Goal: Task Accomplishment & Management: Complete application form

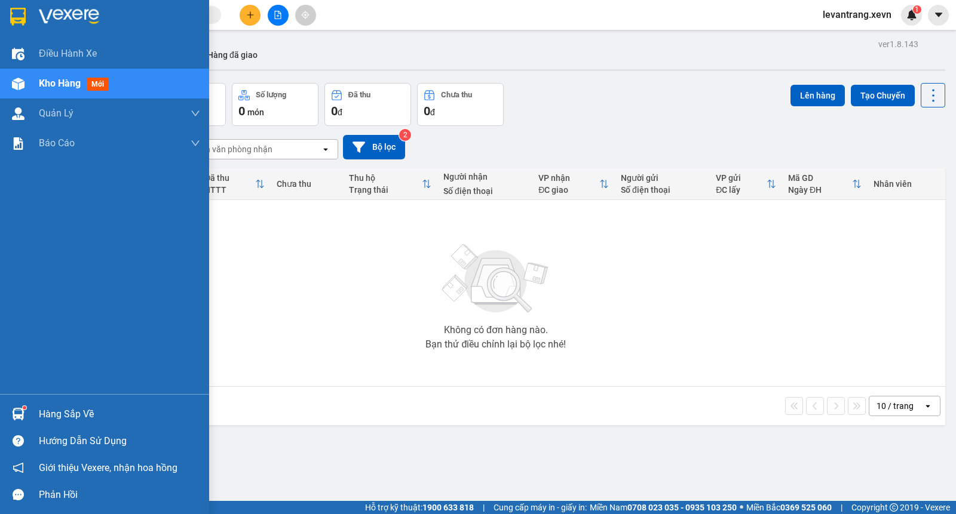
click at [38, 411] on div "Hàng sắp về" at bounding box center [104, 414] width 209 height 27
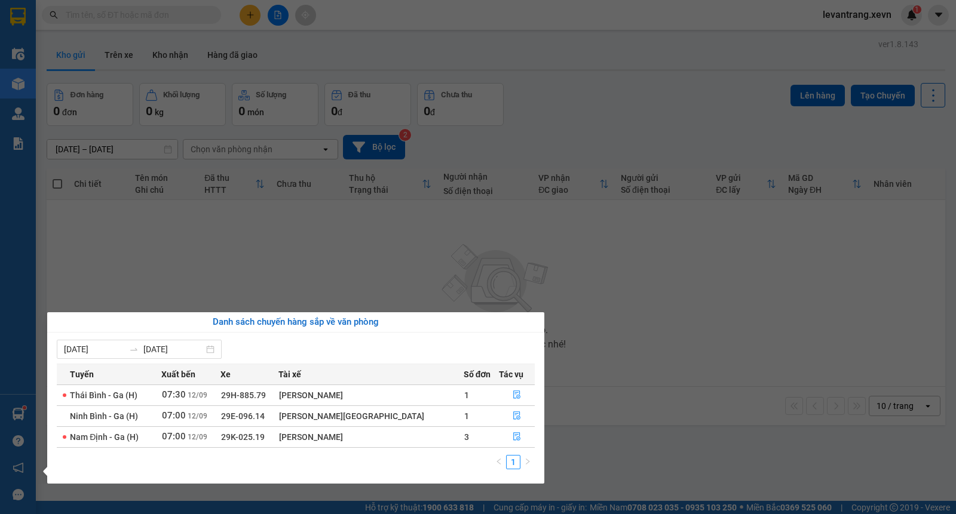
drag, startPoint x: 445, startPoint y: 44, endPoint x: 449, endPoint y: 37, distance: 7.5
click at [446, 42] on section "Kết quả tìm kiếm ( 0 ) Bộ lọc No Data levantrang.xevn 1 Điều hành xe Kho hàng m…" at bounding box center [478, 257] width 956 height 514
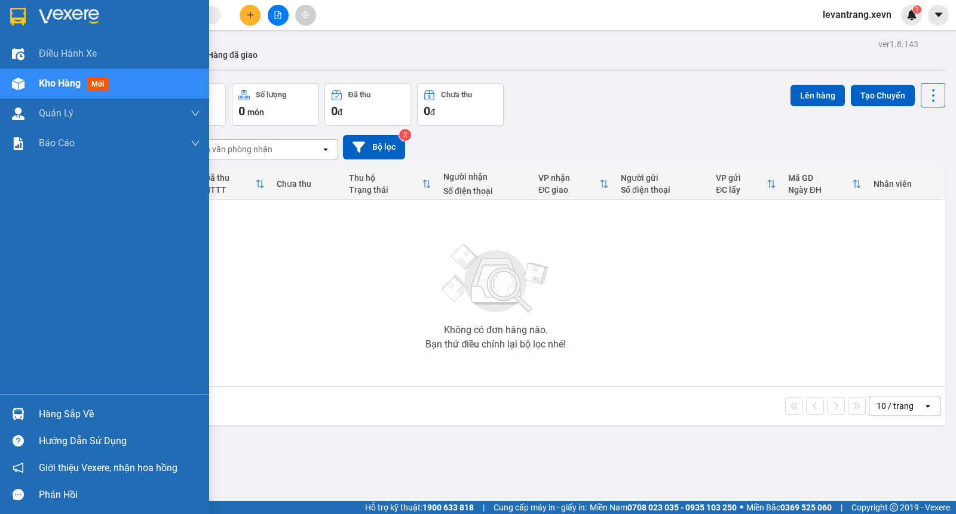
click at [60, 419] on div "Hàng sắp về" at bounding box center [119, 415] width 161 height 18
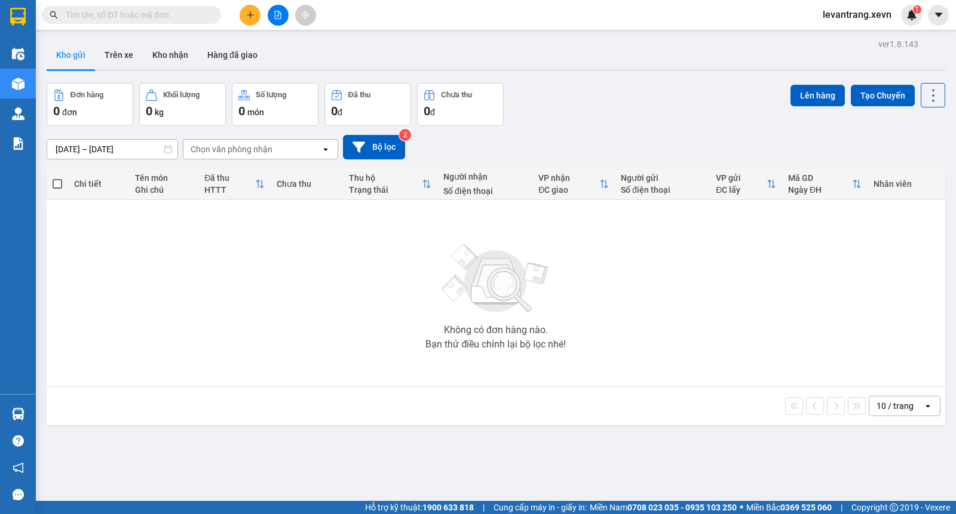
click at [175, 19] on section "Kết quả tìm kiếm ( 0 ) Bộ lọc No Data levantrang.xevn 1 Điều hành xe Kho hàng m…" at bounding box center [478, 257] width 956 height 514
click at [181, 14] on input "text" at bounding box center [136, 14] width 141 height 13
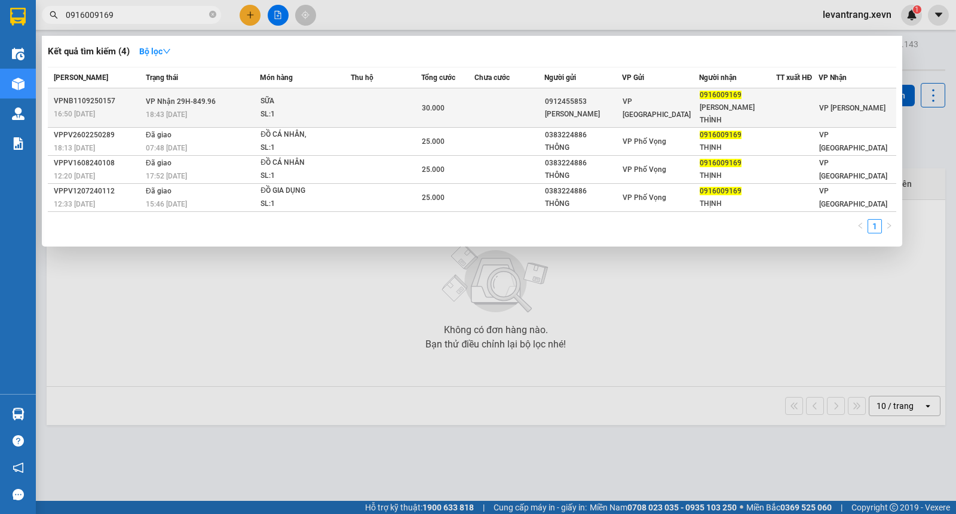
type input "0916009169"
click at [425, 112] on div "30.000" at bounding box center [448, 108] width 52 height 13
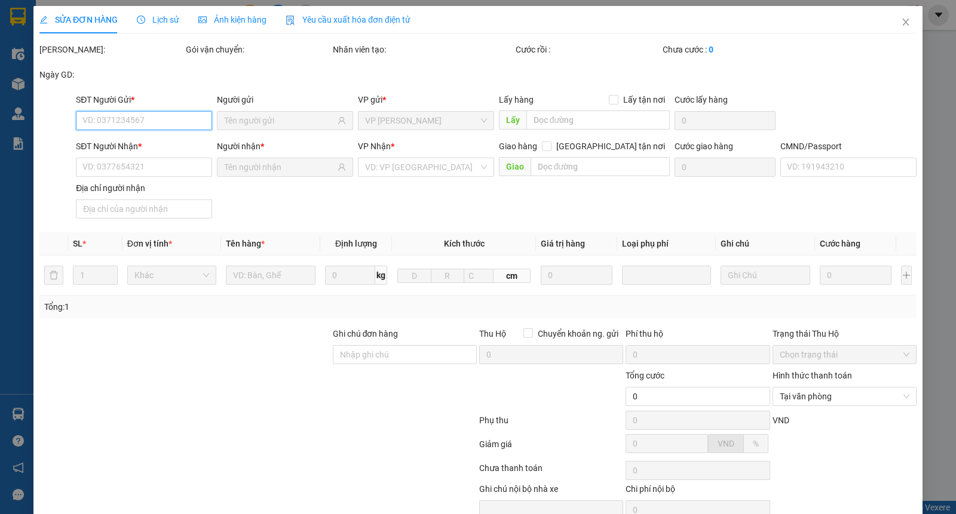
type input "0912455853"
type input "DƯƠNG THỊ BÍCH HỒNG"
type input "0916009169"
type input "BÙI TIẾN THÌNH"
type input "30.000"
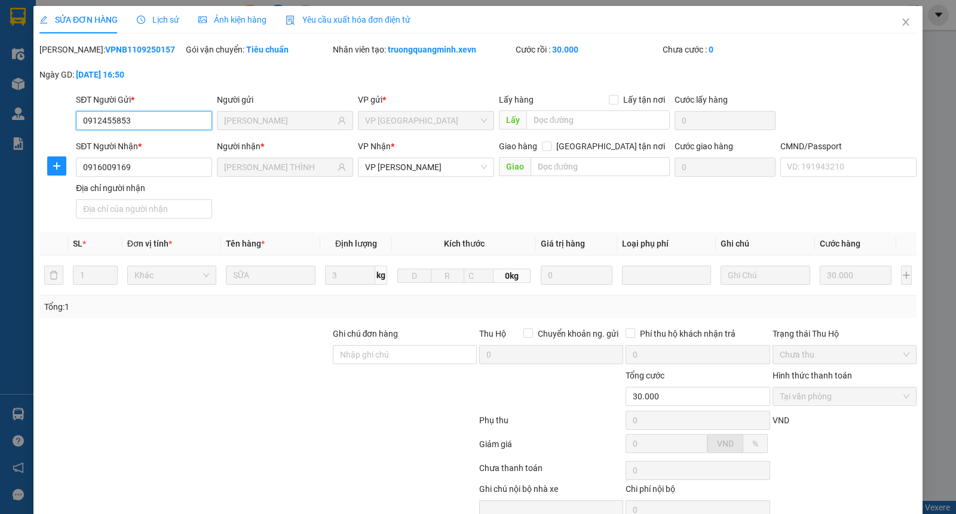
scroll to position [57, 0]
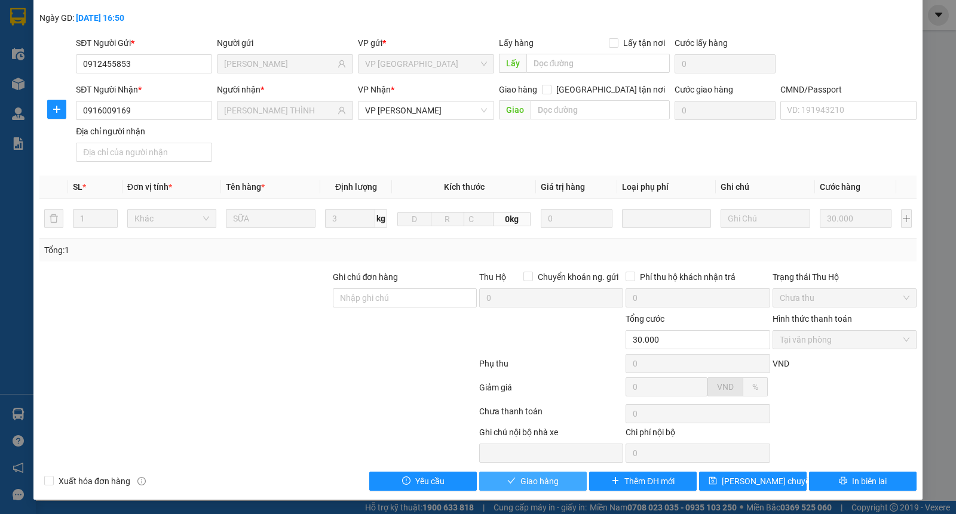
click at [520, 480] on span "Giao hàng" at bounding box center [539, 481] width 38 height 13
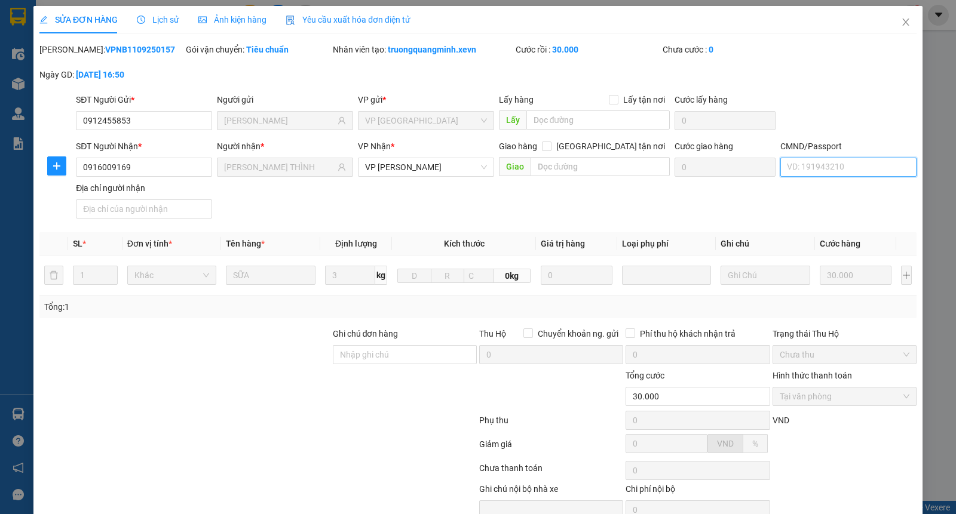
click at [808, 168] on input "CMND/Passport" at bounding box center [848, 167] width 136 height 19
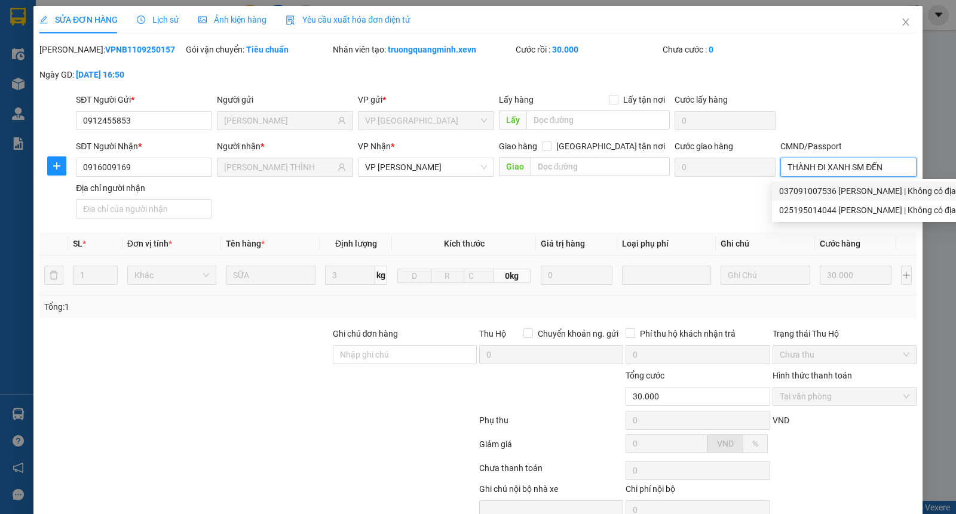
scroll to position [57, 0]
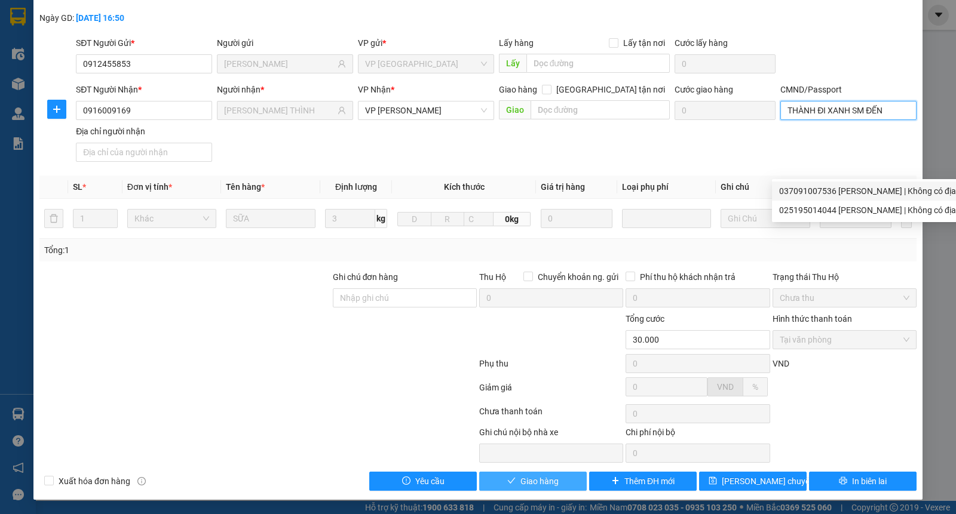
type input "THÀNH ĐI XANH SM ĐẾN"
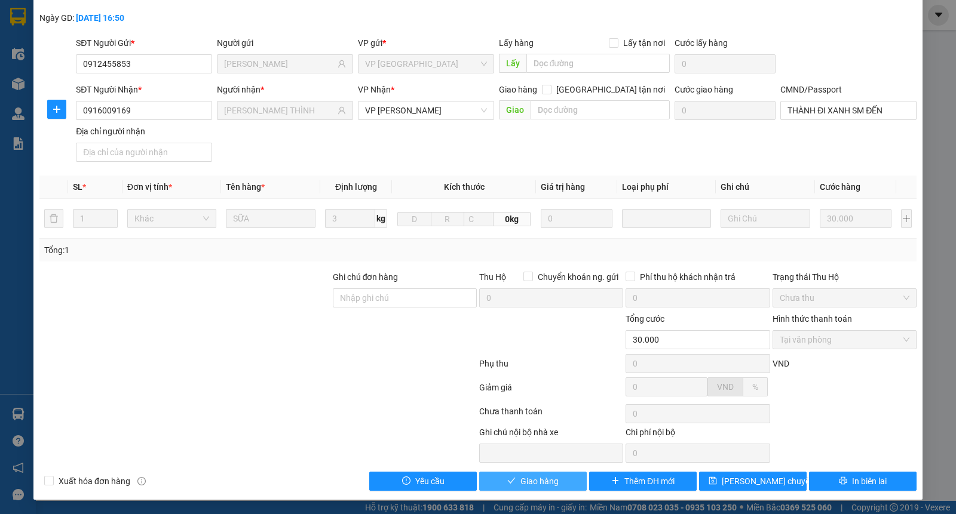
click at [542, 485] on span "Giao hàng" at bounding box center [539, 481] width 38 height 13
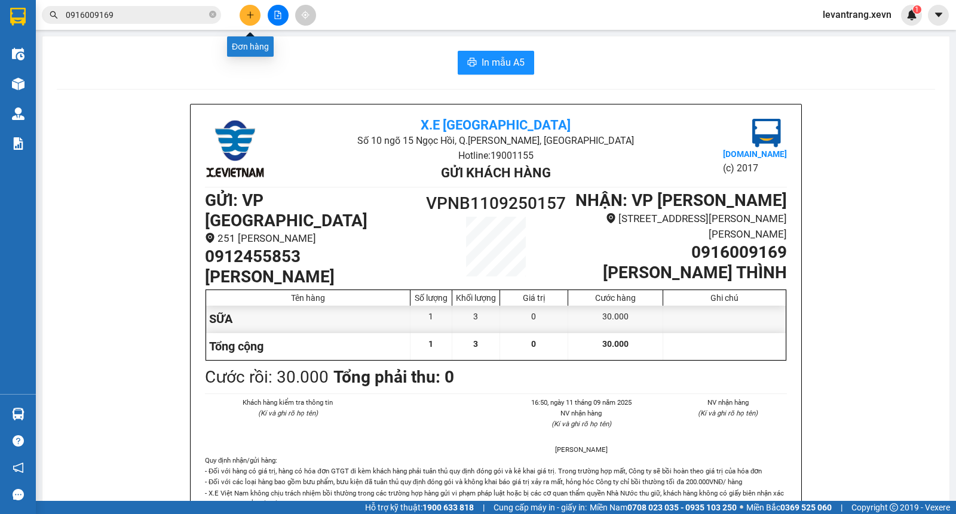
click at [248, 8] on button at bounding box center [250, 15] width 21 height 21
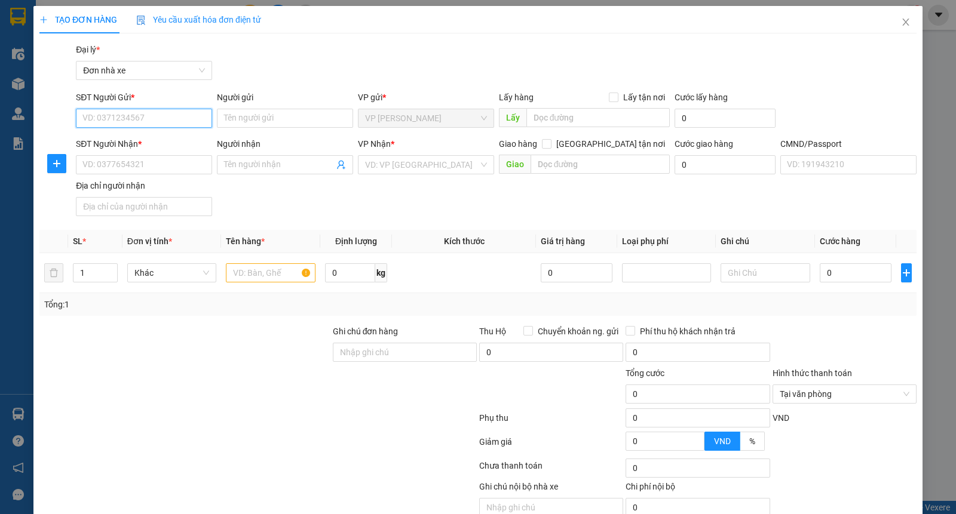
click at [116, 115] on input "SĐT Người Gửi *" at bounding box center [144, 118] width 136 height 19
type input "0824529031"
click at [145, 142] on div "0824529031 - TÀI" at bounding box center [142, 142] width 120 height 13
type input "TÀI"
type input "0972622636"
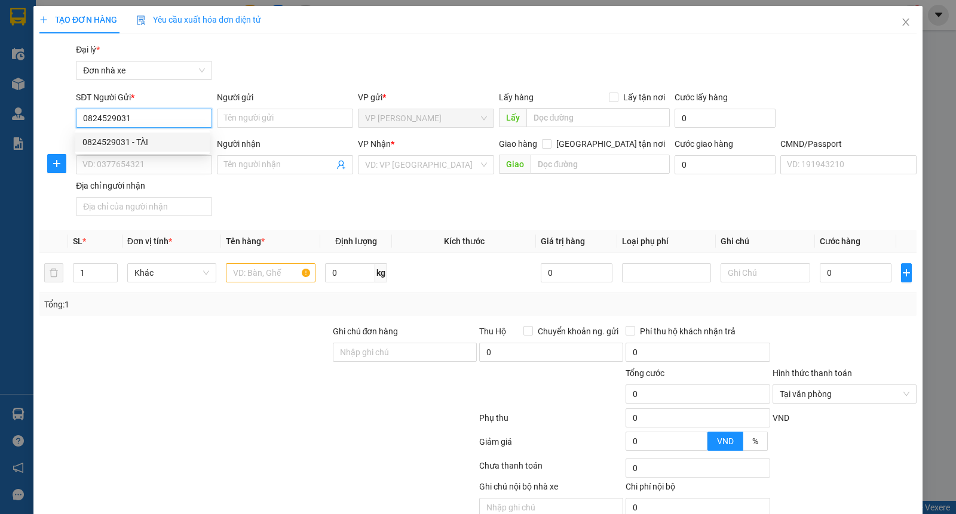
type input "QUANG"
type input "036095007284 VŨ NGỌC QUANG, 21 ĐẶNG VIỆT CHÂU"
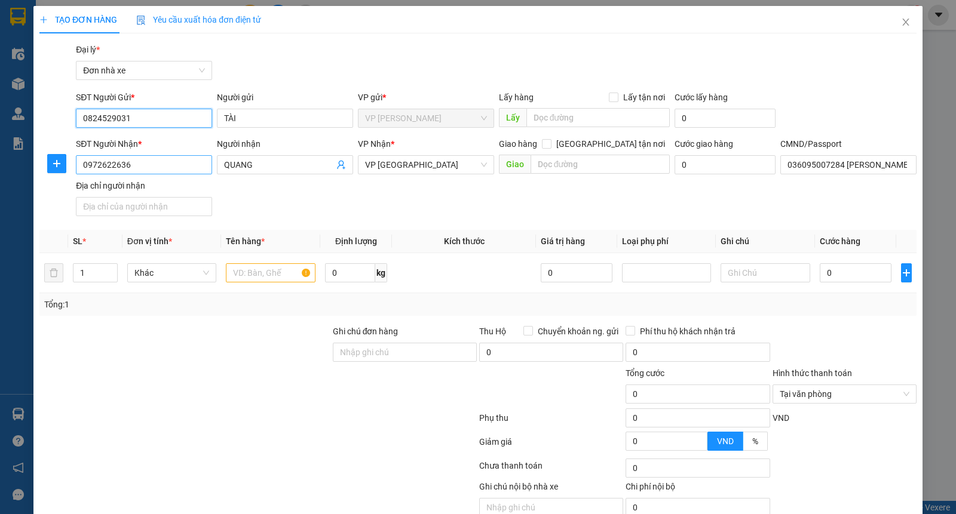
type input "0824529031"
click at [143, 159] on input "0972622636" at bounding box center [144, 164] width 136 height 19
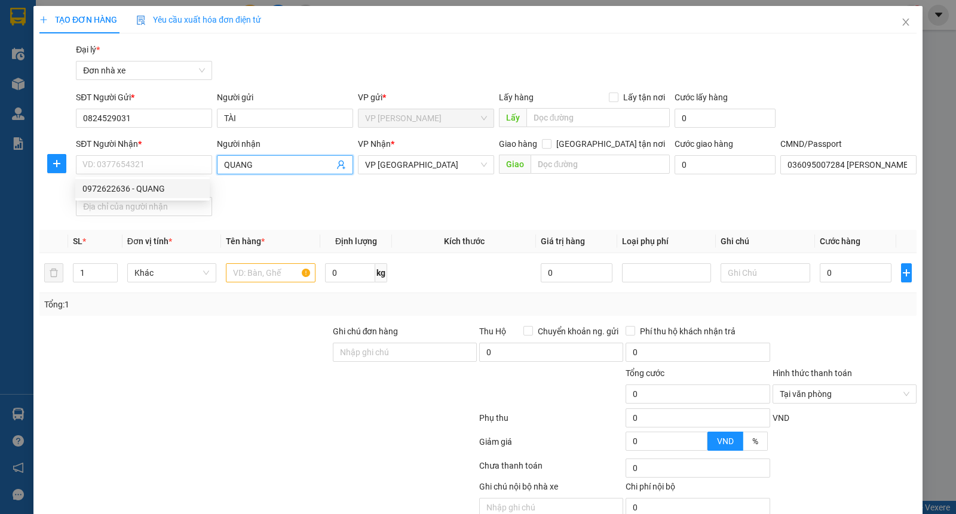
click at [342, 164] on span "QUANG" at bounding box center [285, 164] width 136 height 19
click at [337, 165] on icon "user-add" at bounding box center [341, 165] width 8 height 9
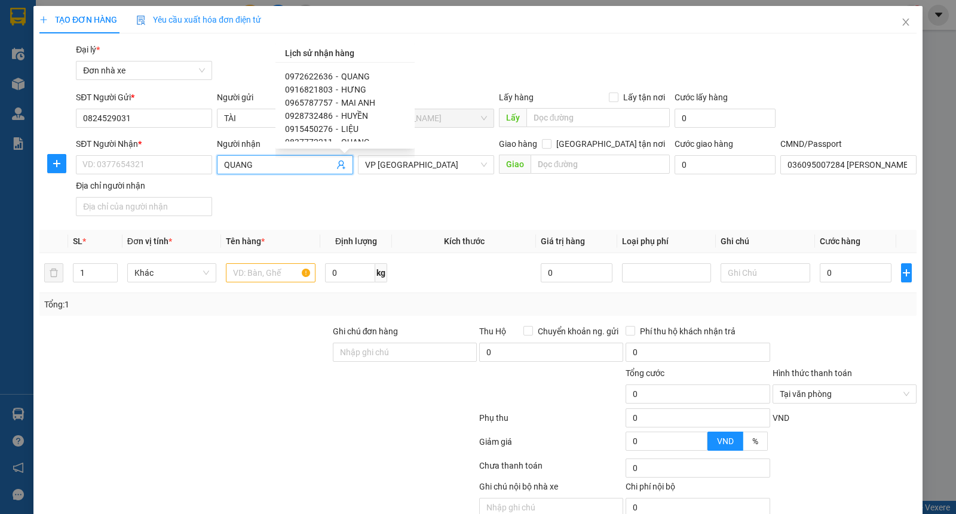
click at [336, 93] on span "-" at bounding box center [337, 90] width 2 height 10
type input "0916821803"
type input "HƯNG"
type input "014204000073 TRẦN PHÚC HƯNG"
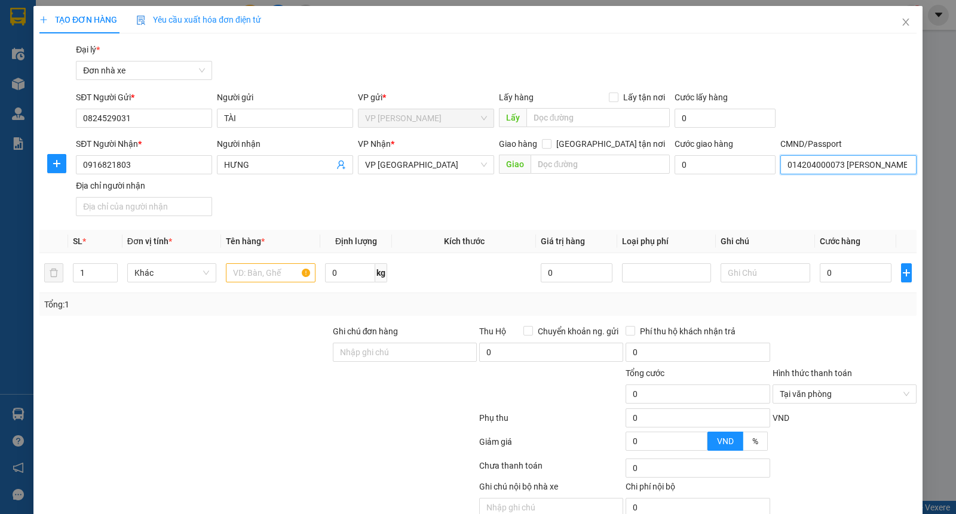
click at [807, 159] on input "014204000073 TRẦN PHÚC HƯNG" at bounding box center [848, 164] width 136 height 19
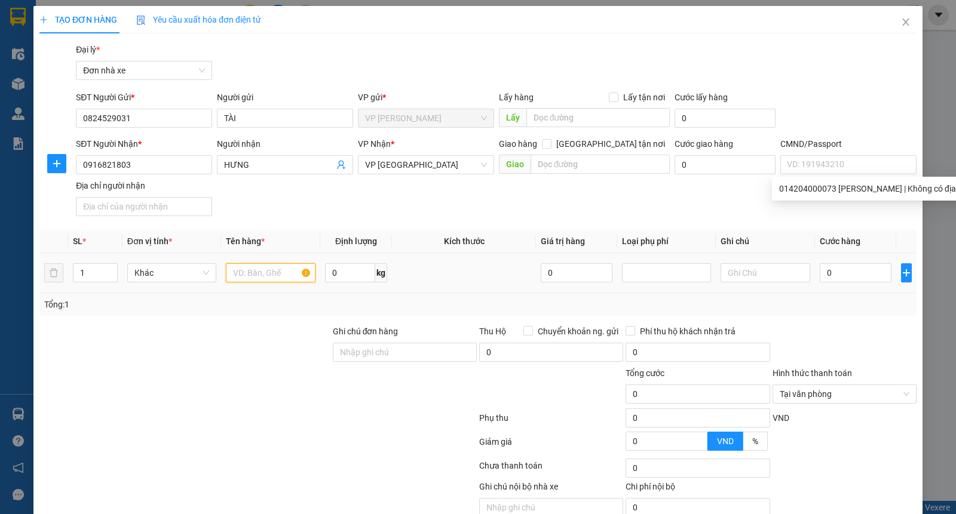
click at [271, 275] on input "text" at bounding box center [271, 272] width 90 height 19
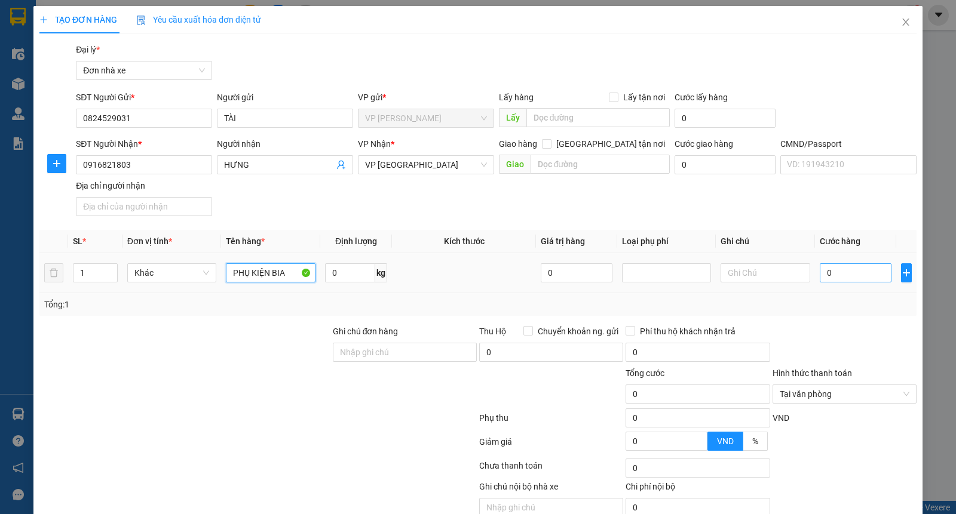
type input "PHỤ KIỆN BIA"
click at [830, 269] on input "0" at bounding box center [856, 272] width 72 height 19
type input "2"
type input "25"
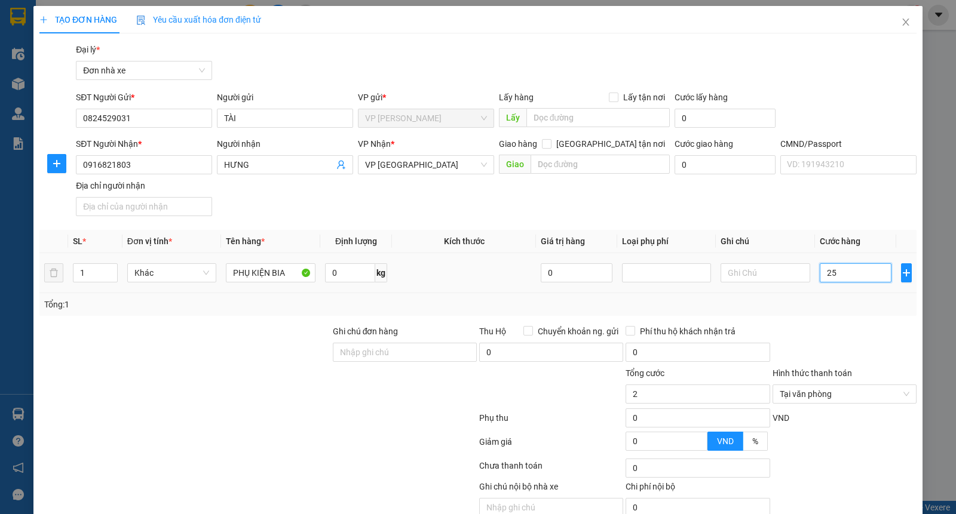
type input "25"
type input "25.000"
click at [824, 353] on div at bounding box center [844, 346] width 146 height 42
type input "25.000"
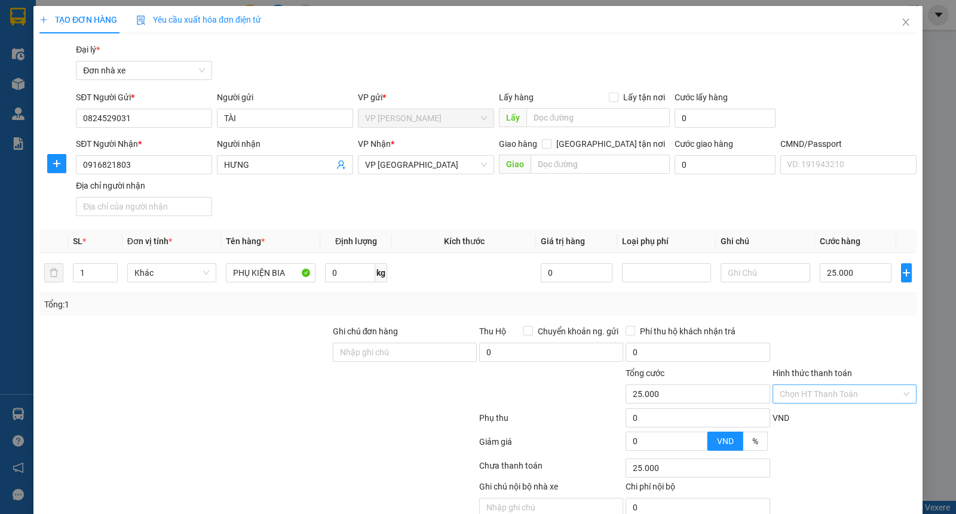
scroll to position [54, 0]
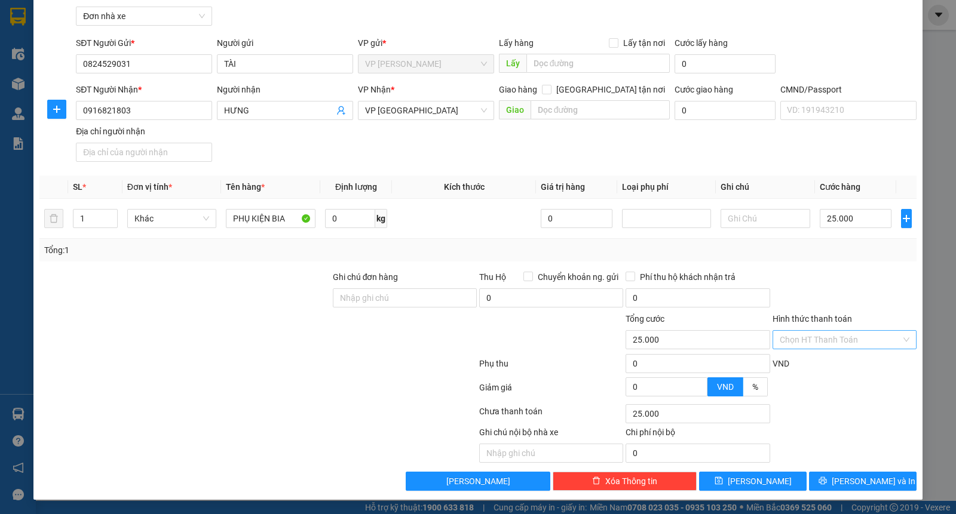
click at [836, 492] on div "TẠO ĐƠN HÀNG Yêu cầu xuất hóa đơn điện tử Transit Pickup Surcharge Ids Transit …" at bounding box center [477, 226] width 889 height 548
click at [827, 480] on icon "printer" at bounding box center [822, 481] width 8 height 8
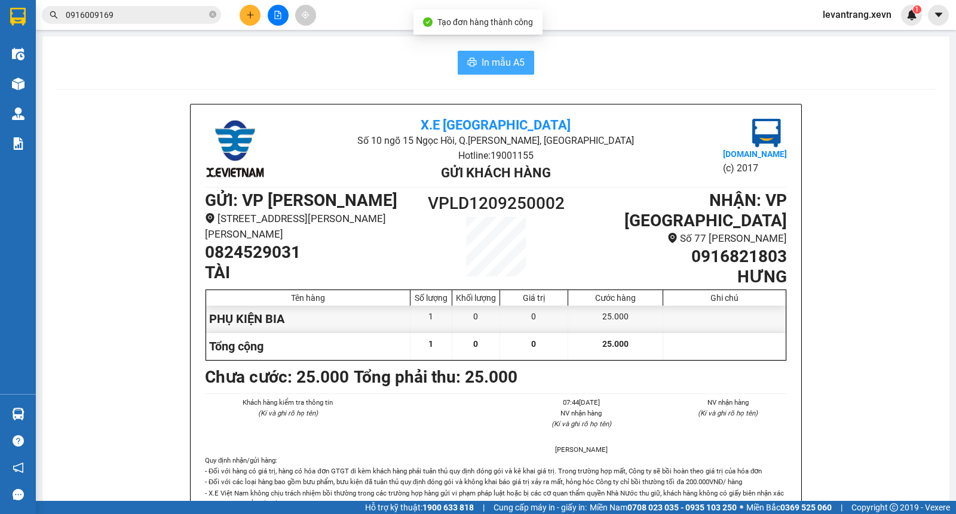
click at [470, 65] on icon "printer" at bounding box center [472, 62] width 9 height 8
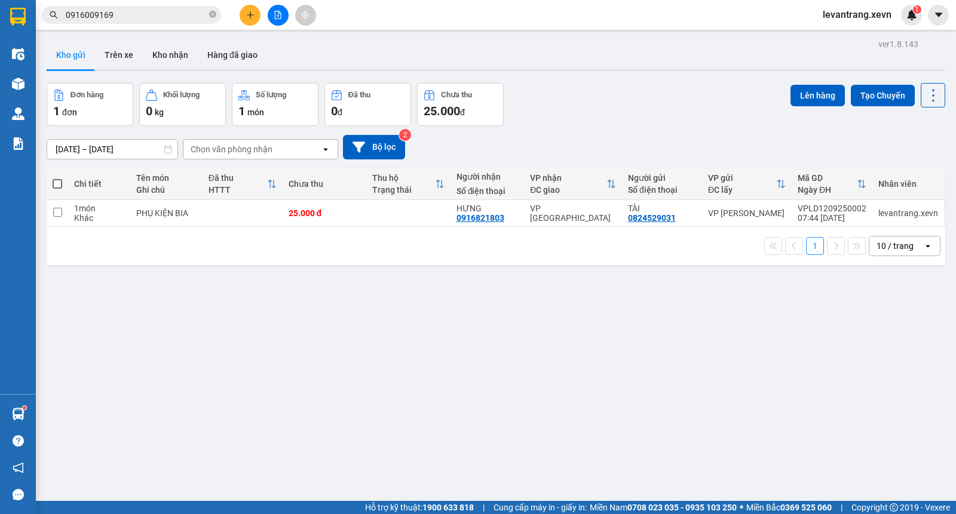
click at [129, 10] on input "0916009169" at bounding box center [136, 14] width 141 height 13
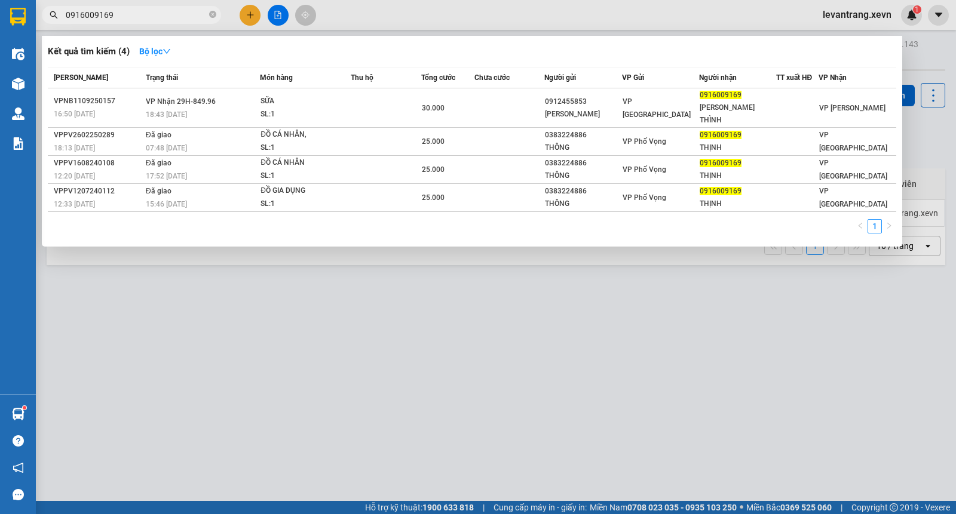
click at [129, 10] on input "0916009169" at bounding box center [136, 14] width 141 height 13
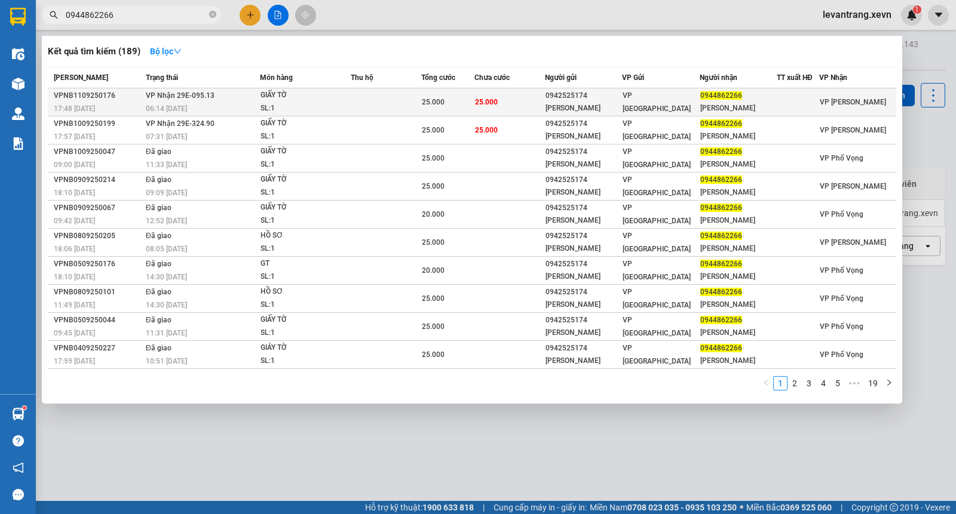
type input "0944862266"
click at [482, 104] on span "25.000" at bounding box center [486, 102] width 23 height 8
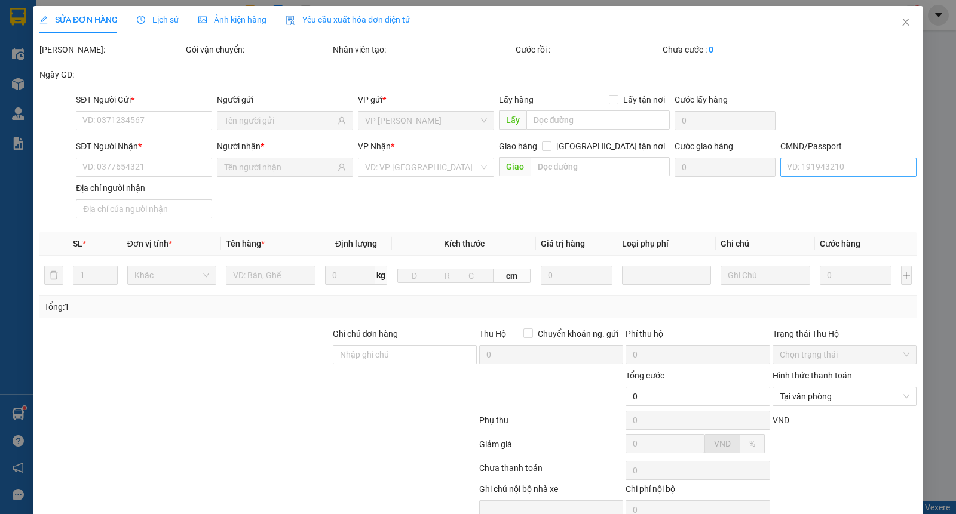
type input "0942525174"
type input "ĐINH THỊ THUỶ"
type input "0944862266"
type input "NGUYỄN THỊ THƠM"
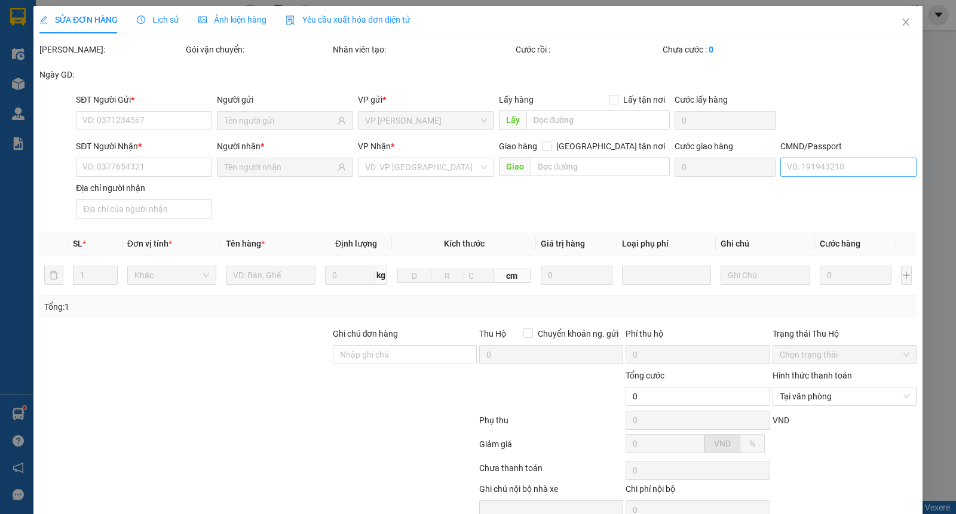
type input "25.000"
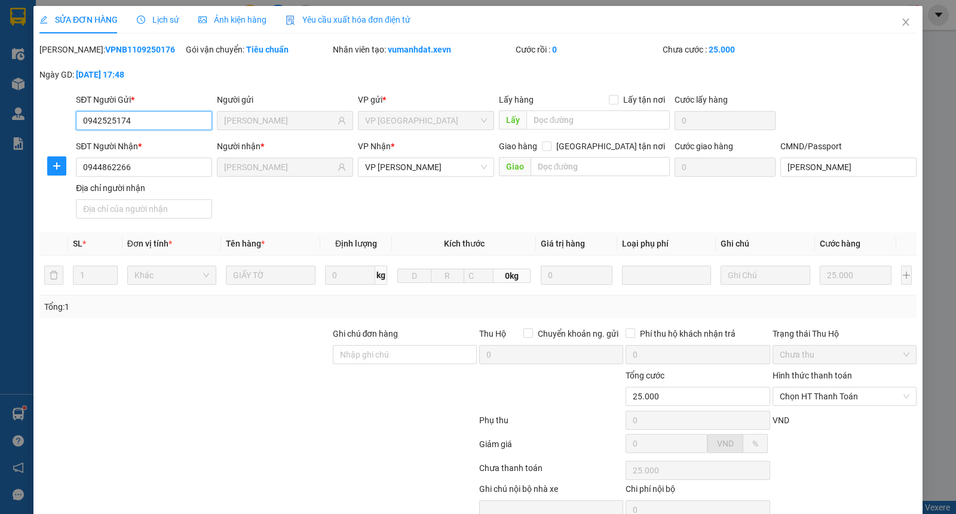
scroll to position [57, 0]
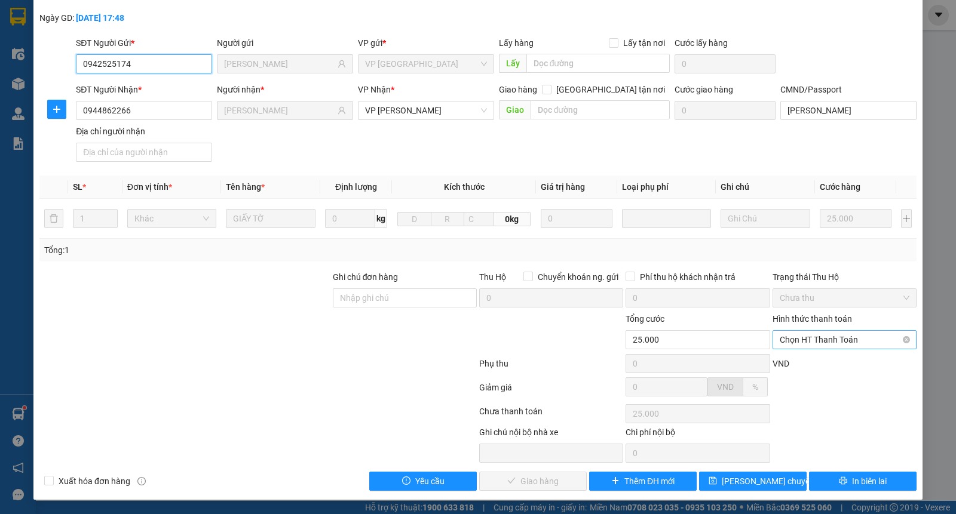
click at [807, 341] on span "Chọn HT Thanh Toán" at bounding box center [845, 340] width 130 height 18
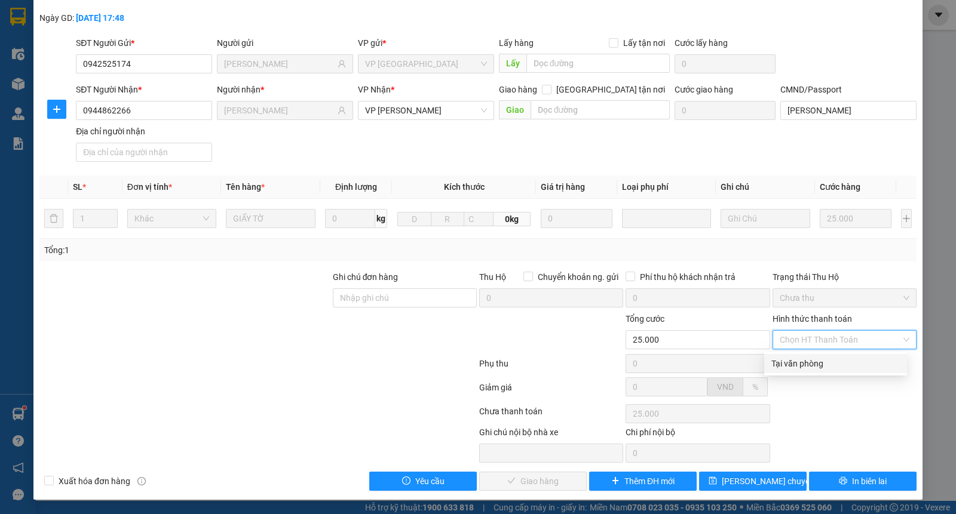
click at [807, 362] on div "Tại văn phòng" at bounding box center [835, 363] width 128 height 13
type input "0"
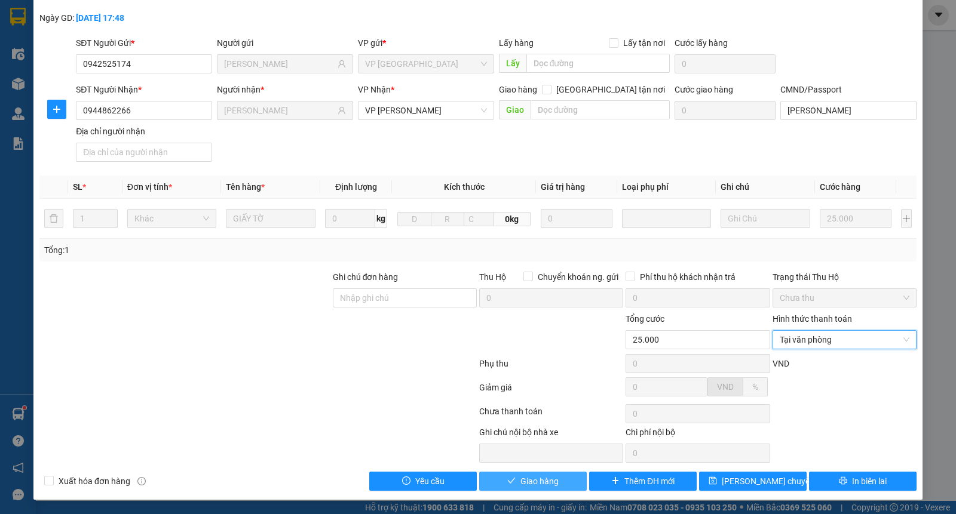
drag, startPoint x: 526, startPoint y: 477, endPoint x: 548, endPoint y: 480, distance: 22.4
click at [526, 478] on span "Giao hàng" at bounding box center [539, 481] width 38 height 13
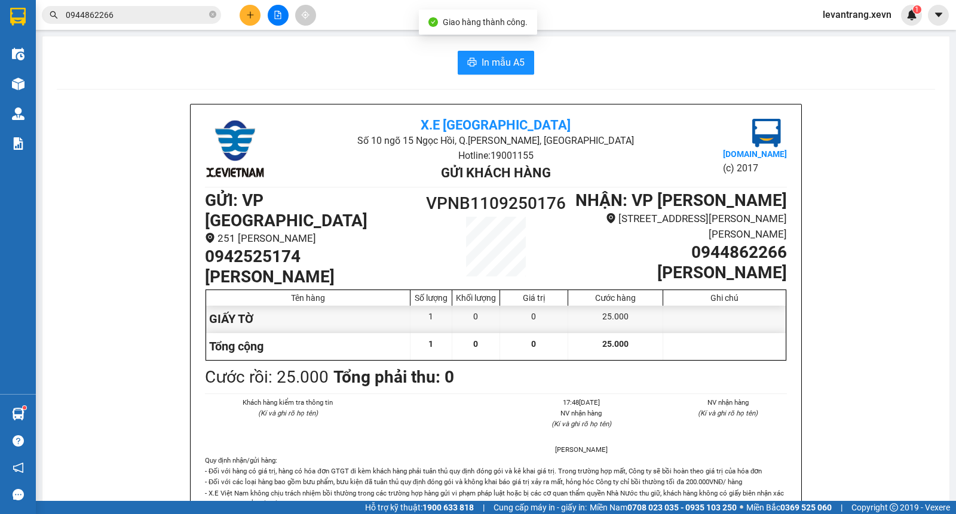
click at [119, 14] on input "0944862266" at bounding box center [136, 14] width 141 height 13
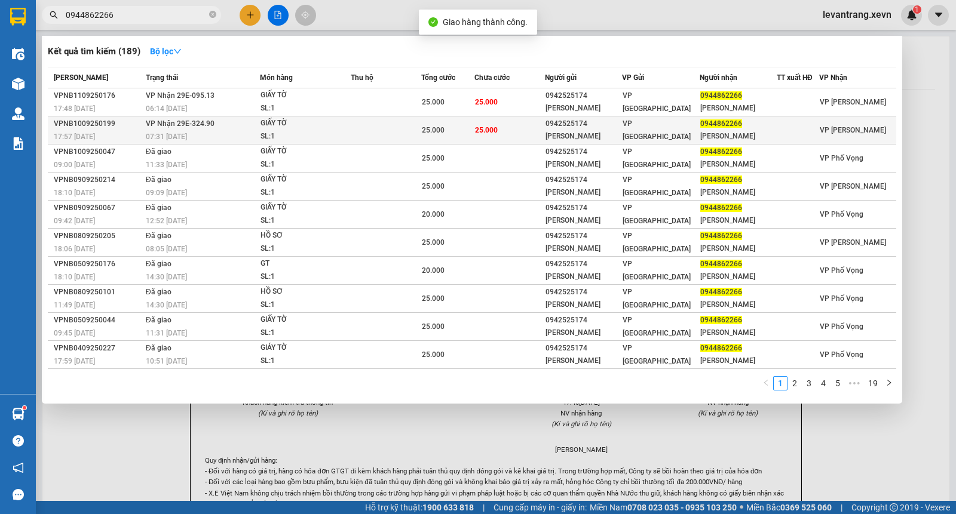
click at [327, 134] on div "SL: 1" at bounding box center [305, 136] width 90 height 13
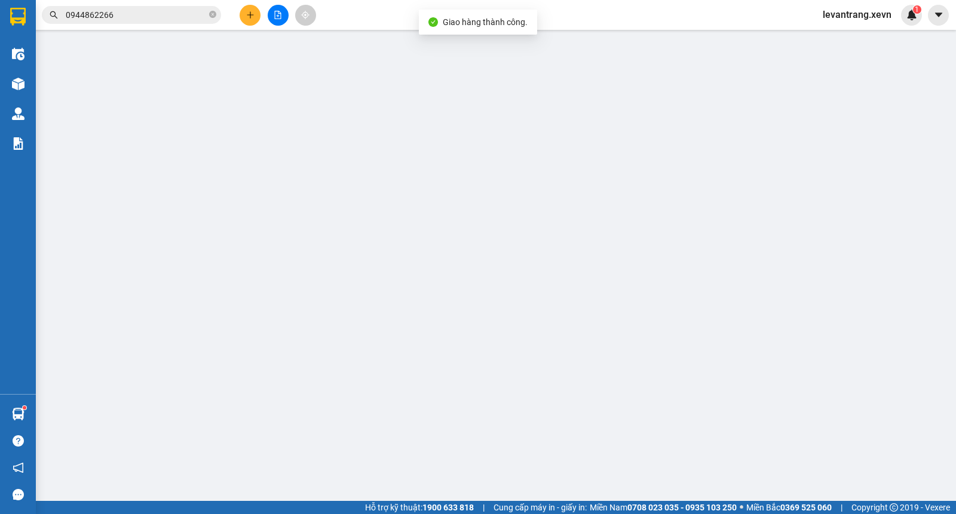
type input "0942525174"
type input "ĐINH THỊ THUỶ"
type input "0944862266"
type input "NGUYỄN THỊ THƠM"
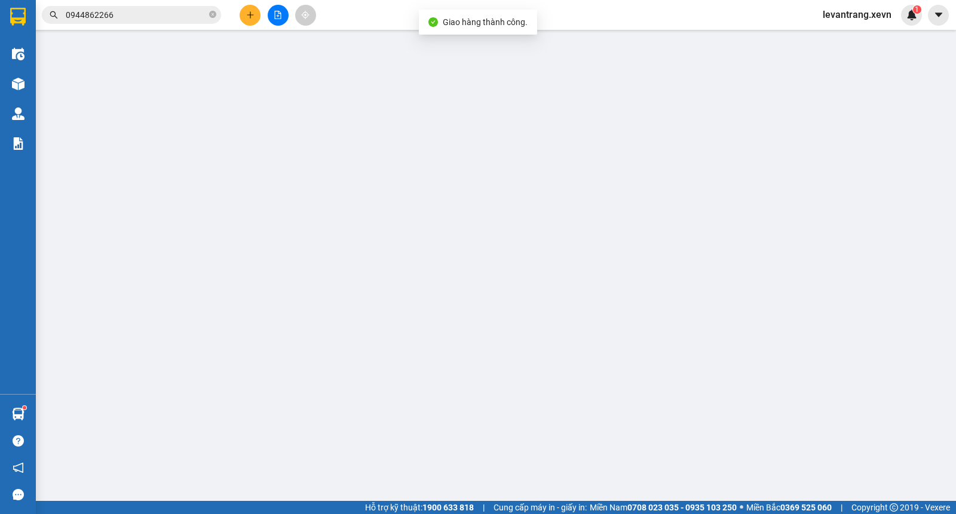
type input "25.000"
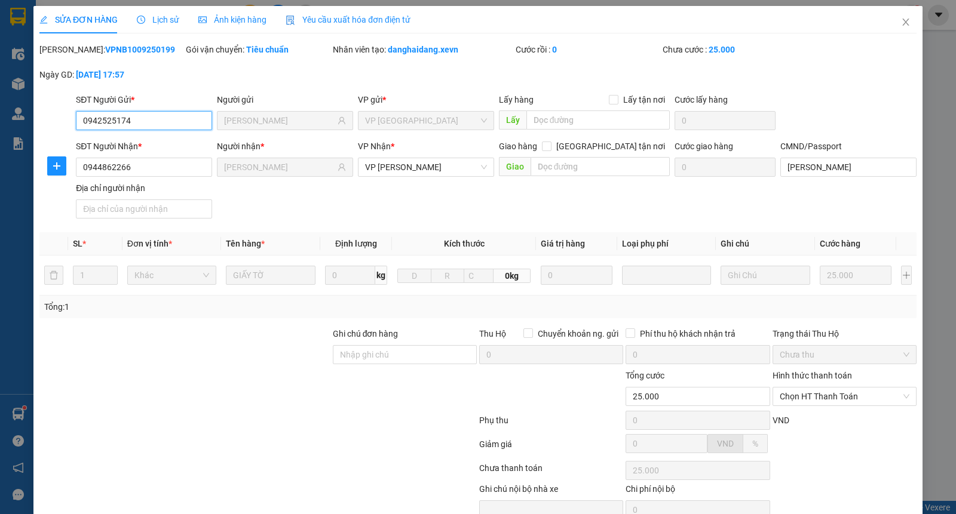
scroll to position [57, 0]
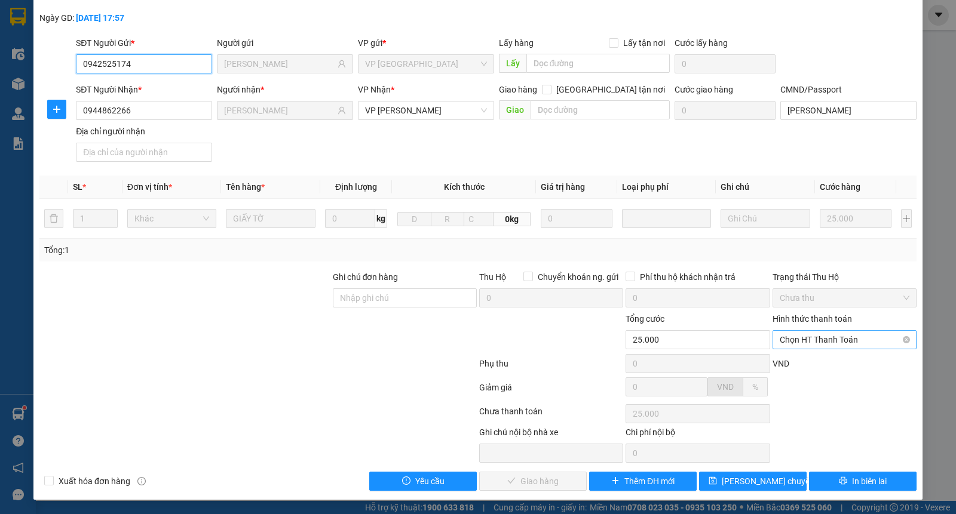
click at [812, 339] on span "Chọn HT Thanh Toán" at bounding box center [845, 340] width 130 height 18
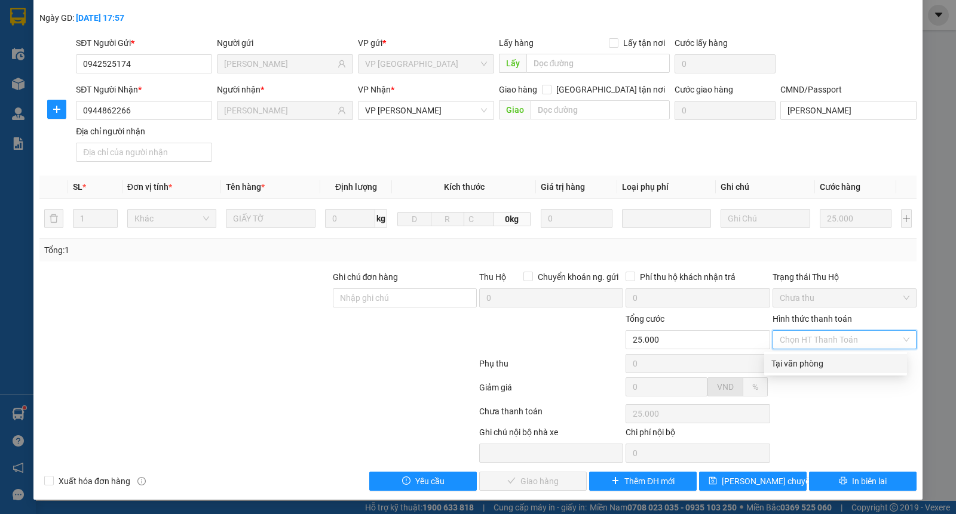
click at [808, 362] on div "Tại văn phòng" at bounding box center [835, 363] width 128 height 13
type input "0"
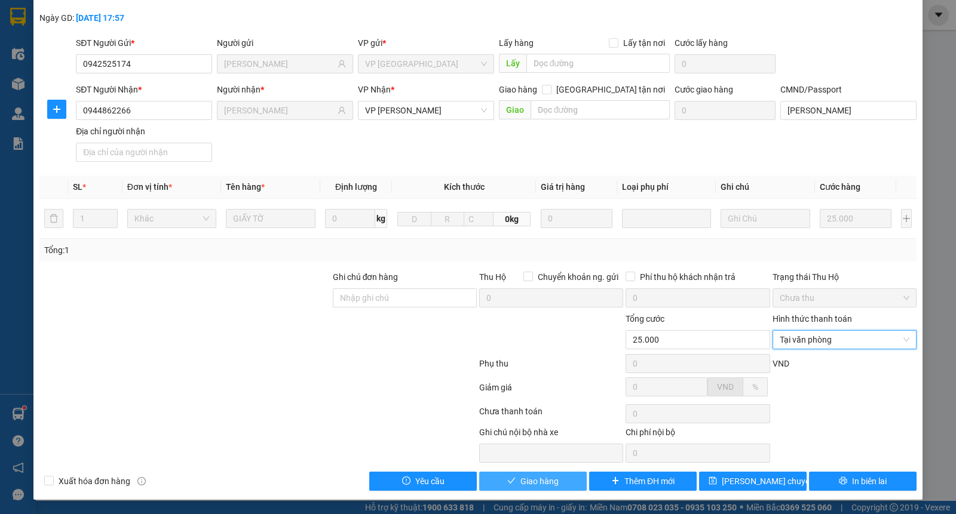
click at [559, 476] on button "Giao hàng" at bounding box center [533, 481] width 108 height 19
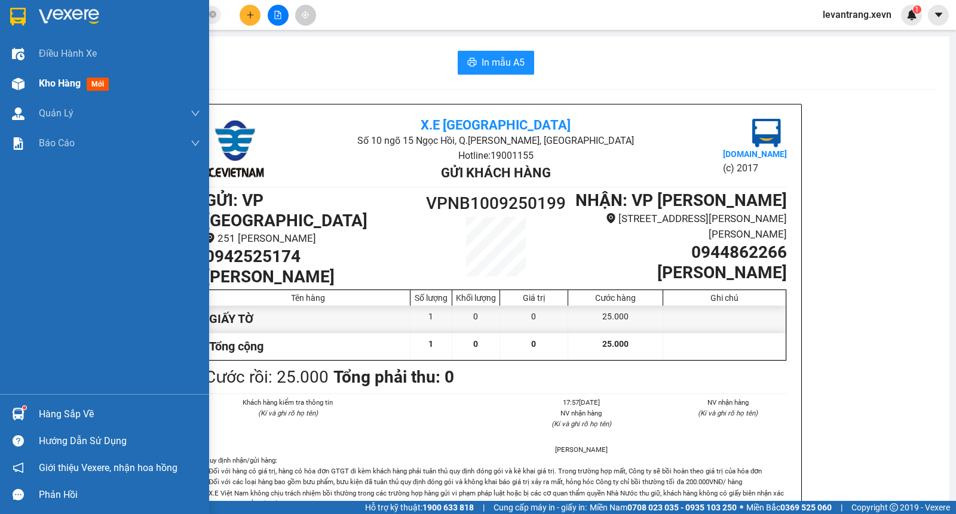
click at [65, 73] on div "Kho hàng mới" at bounding box center [119, 84] width 161 height 30
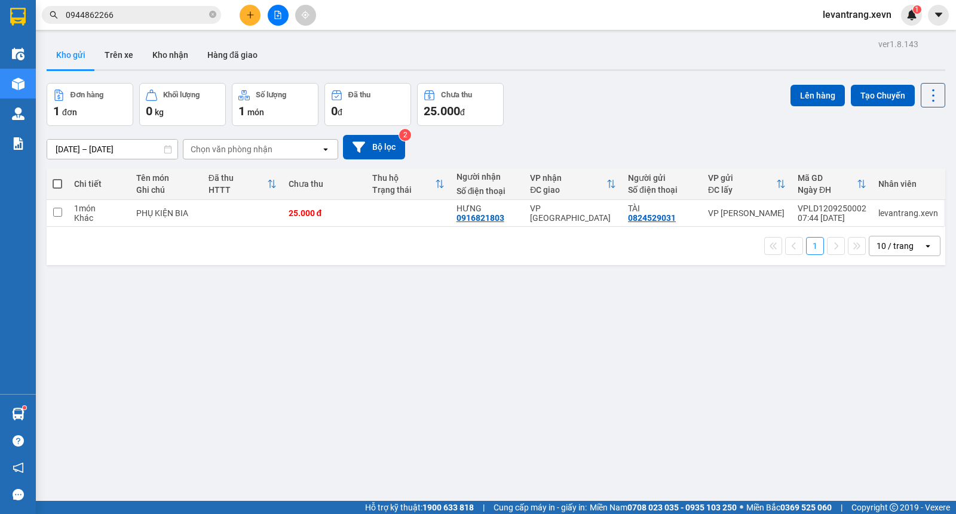
click at [178, 323] on div "ver 1.8.143 Kho gửi Trên xe Kho nhận Hàng đã giao Đơn hàng 1 đơn Khối lượng 0 k…" at bounding box center [496, 293] width 908 height 514
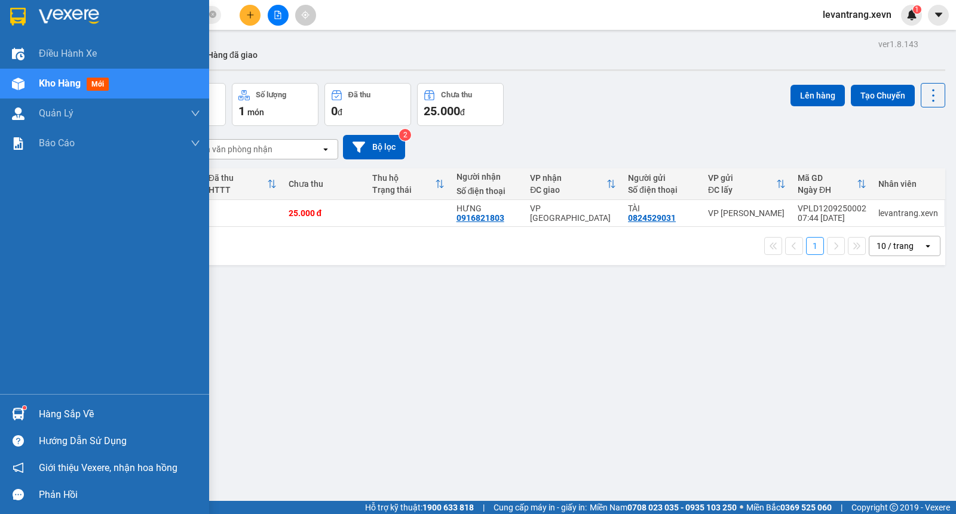
click at [29, 405] on div "Hàng sắp về" at bounding box center [104, 414] width 209 height 27
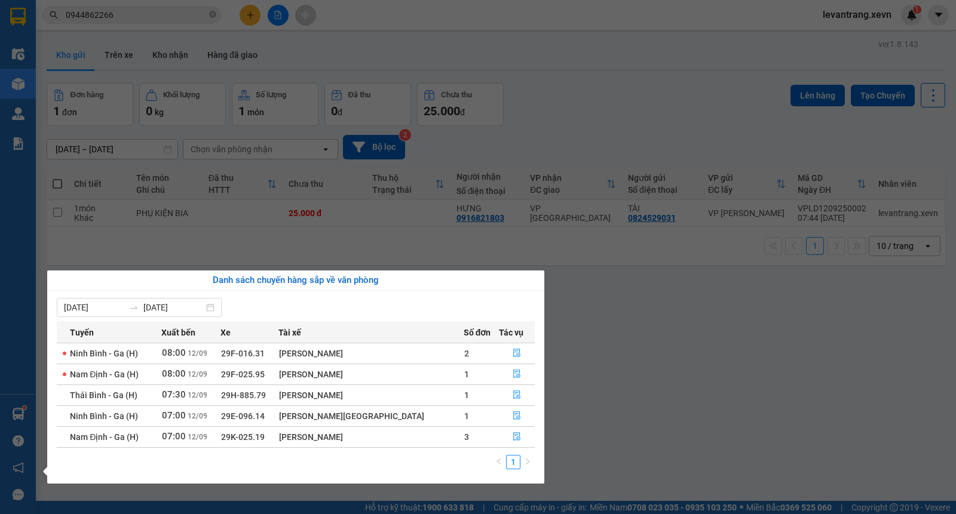
click at [321, 57] on section "Kết quả tìm kiếm ( 189 ) Bộ lọc Mã ĐH Trạng thái Món hàng Thu hộ Tổng cước Chưa…" at bounding box center [478, 257] width 956 height 514
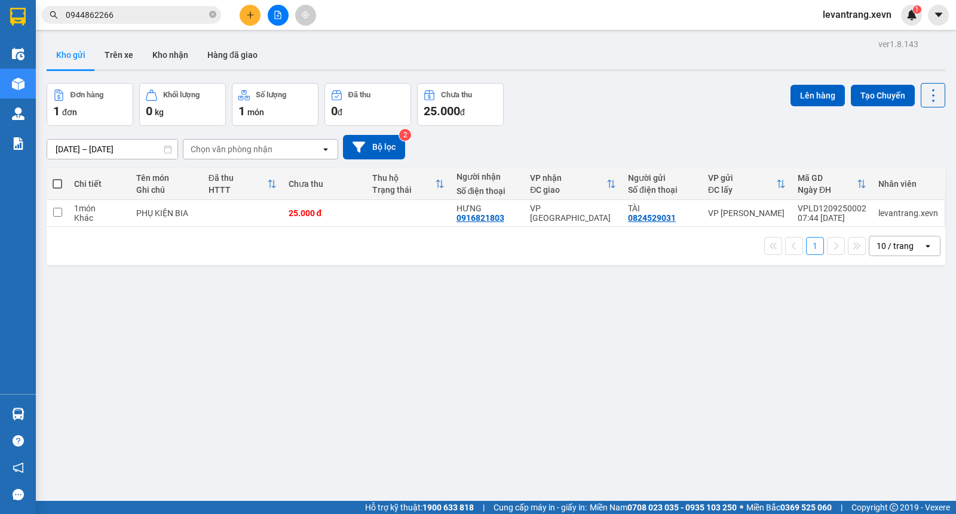
click at [243, 17] on button at bounding box center [250, 15] width 21 height 21
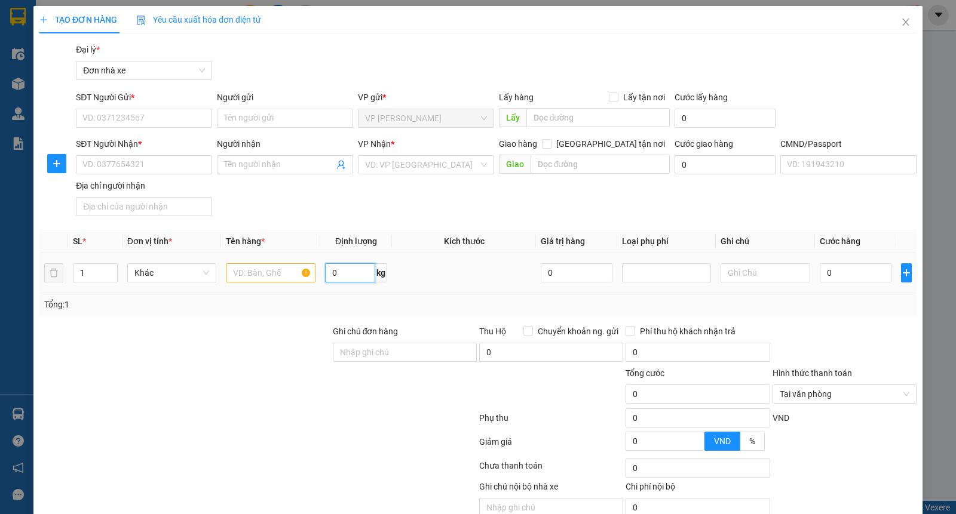
click at [338, 272] on input "0" at bounding box center [350, 272] width 50 height 19
type input "3"
click at [269, 272] on input "text" at bounding box center [271, 272] width 90 height 19
type input "TÓC"
click at [847, 270] on input "0" at bounding box center [856, 272] width 72 height 19
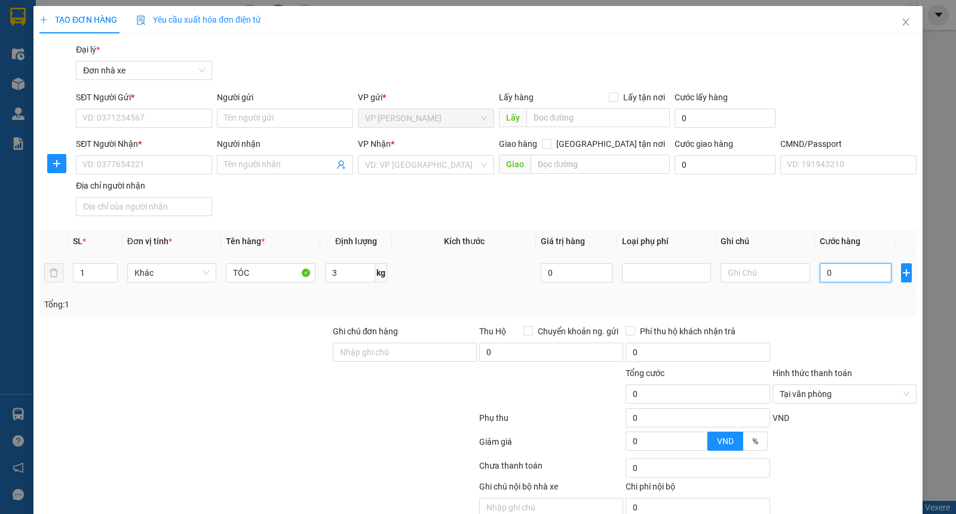
type input "2"
type input "25"
type input "25.000"
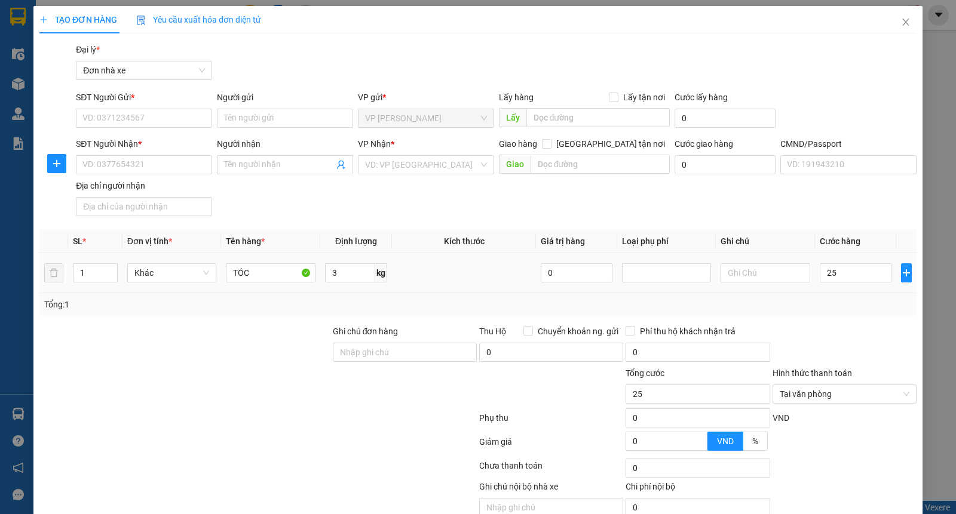
type input "25.000"
drag, startPoint x: 841, startPoint y: 296, endPoint x: 831, endPoint y: 299, distance: 10.0
click at [837, 297] on div "Tổng: 1" at bounding box center [477, 304] width 877 height 23
click at [148, 116] on input "SĐT Người Gửi *" at bounding box center [144, 118] width 136 height 19
type input "0393779446"
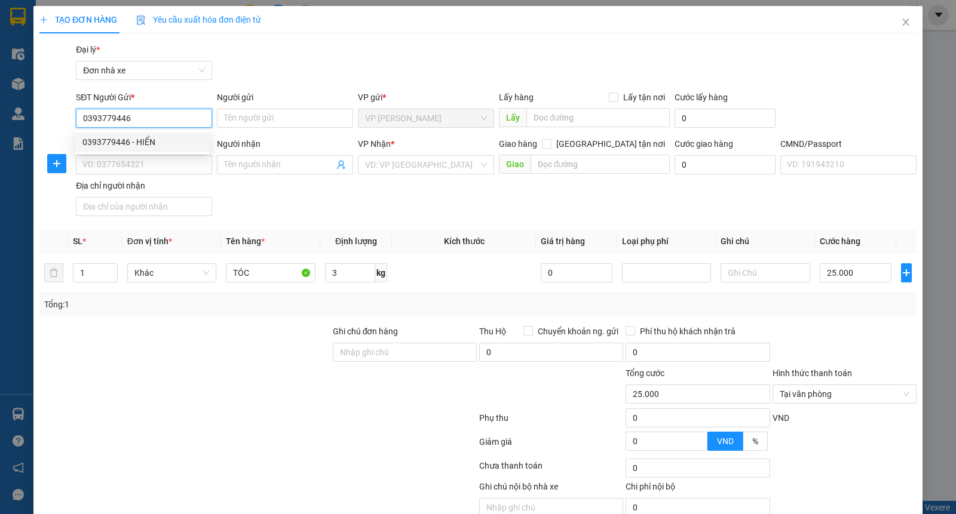
click at [165, 142] on div "0393779446 - HIỂN" at bounding box center [142, 142] width 120 height 13
type input "HIỂN"
type input "0962567135"
type input "TUẤN"
type input "037195003278 VŨ THỊ HÀ"
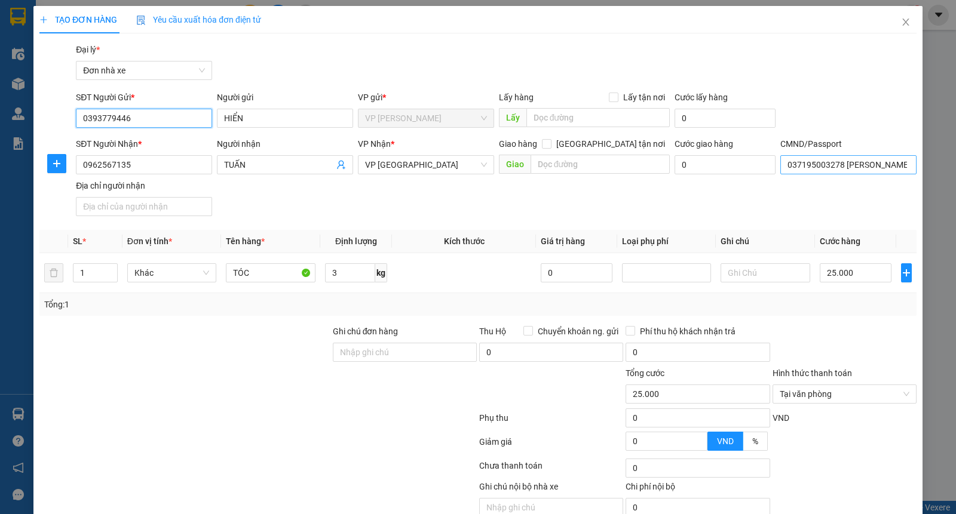
type input "0393779446"
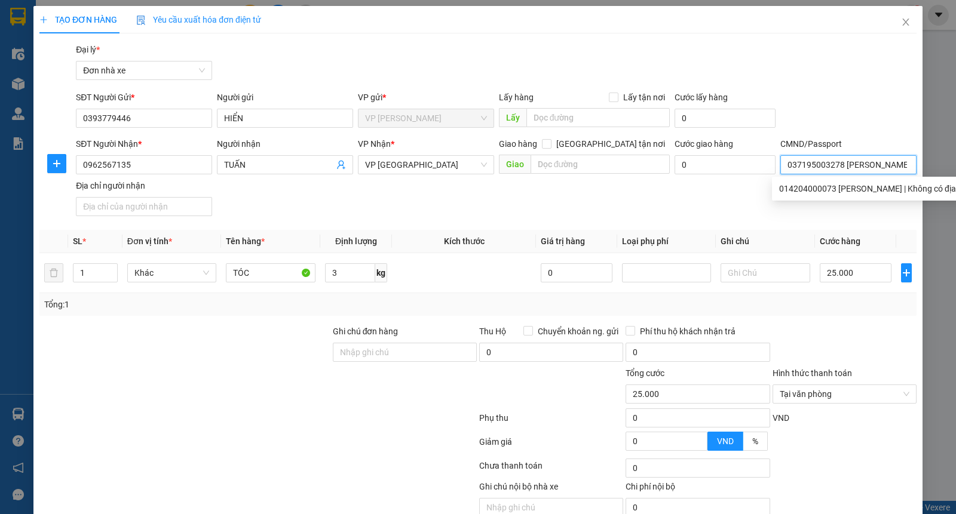
click at [833, 167] on input "037195003278 VŨ THỊ HÀ" at bounding box center [848, 164] width 136 height 19
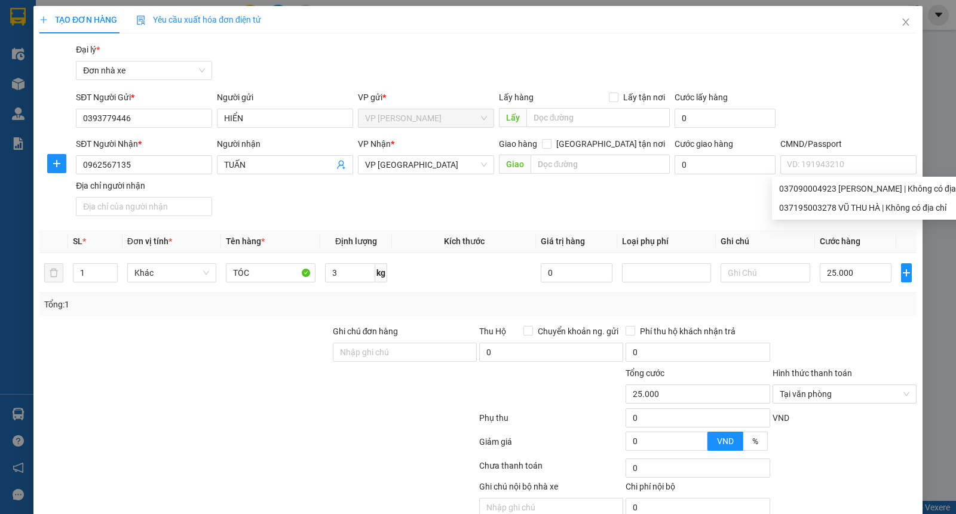
click at [843, 82] on div "Gói vận chuyển * Tiêu chuẩn Đại lý * Đơn nhà xe" at bounding box center [495, 64] width 845 height 42
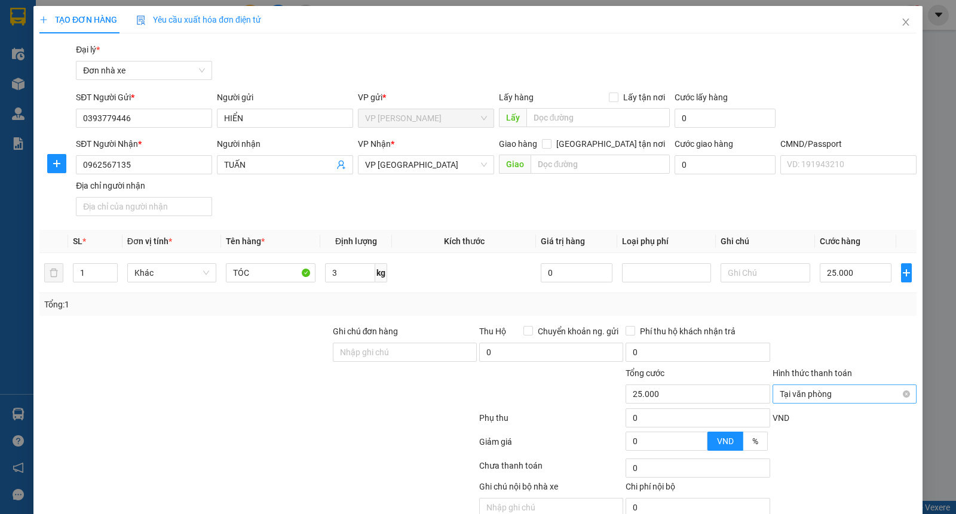
type input "25.000"
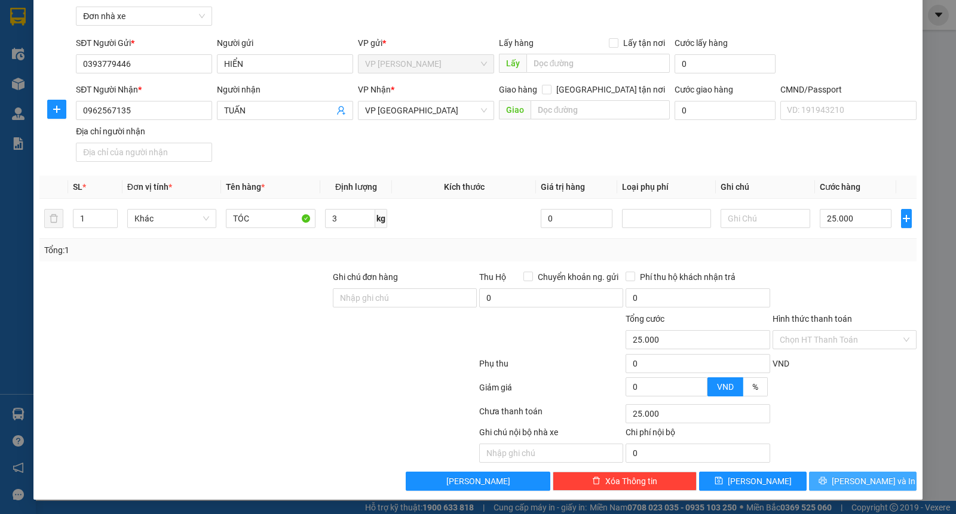
click at [873, 479] on span "Lưu và In" at bounding box center [874, 481] width 84 height 13
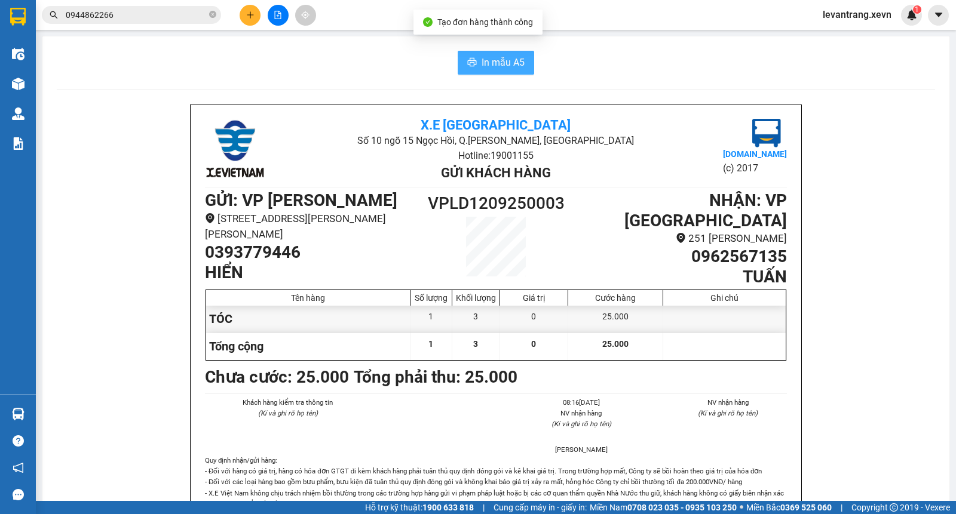
click at [473, 65] on button "In mẫu A5" at bounding box center [496, 63] width 76 height 24
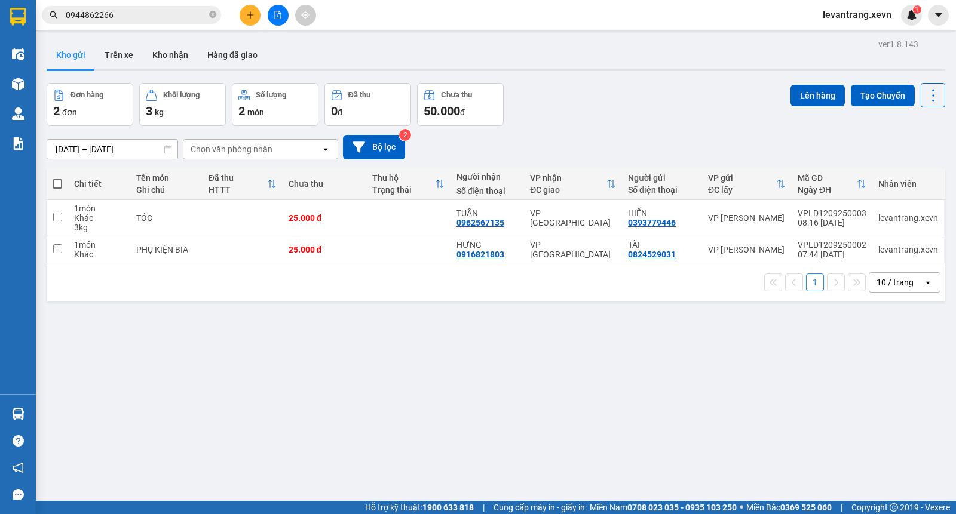
click at [202, 386] on div "ver 1.8.143 Kho gửi Trên xe Kho nhận Hàng đã giao Đơn hàng 2 đơn Khối lượng 3 k…" at bounding box center [496, 293] width 908 height 514
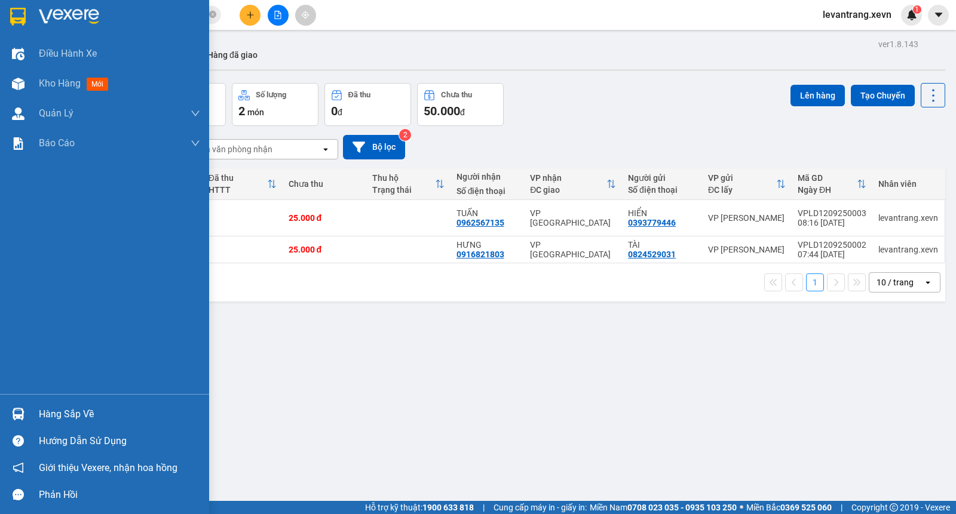
click at [44, 416] on div "Hàng sắp về" at bounding box center [119, 415] width 161 height 18
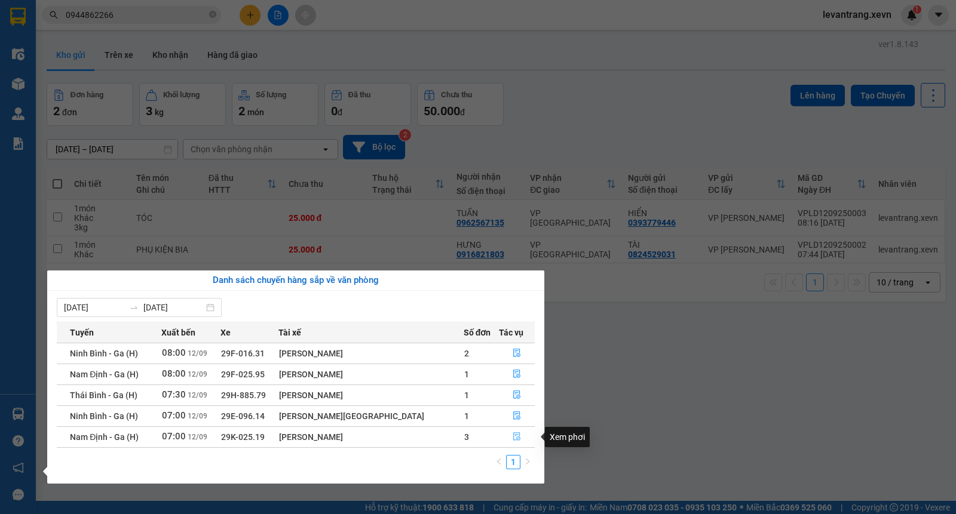
click at [515, 438] on icon "file-done" at bounding box center [516, 437] width 7 height 8
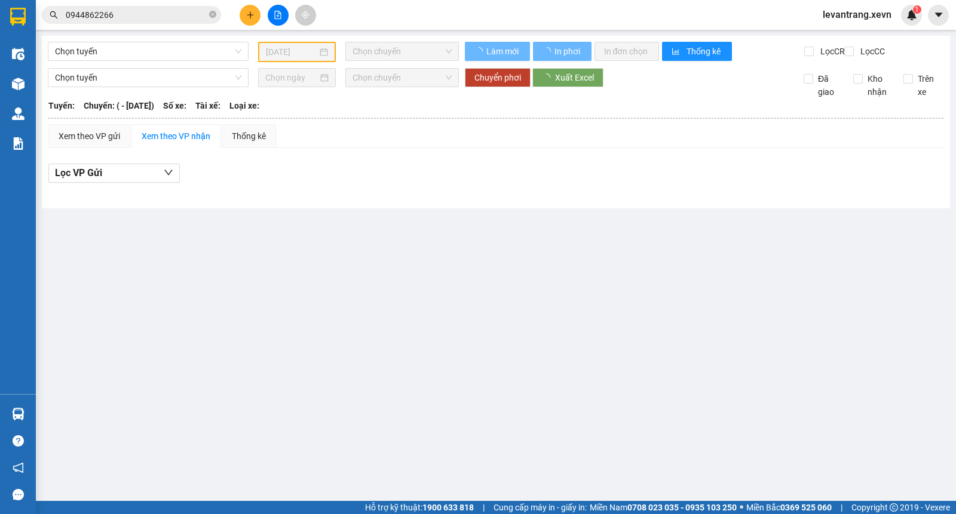
type input "12/09/2025"
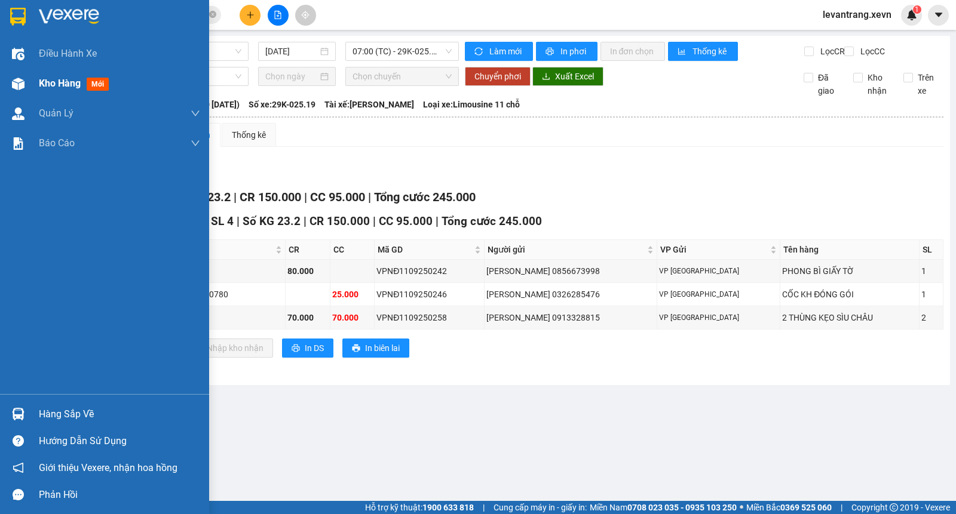
click at [32, 84] on div "Kho hàng mới" at bounding box center [104, 84] width 209 height 30
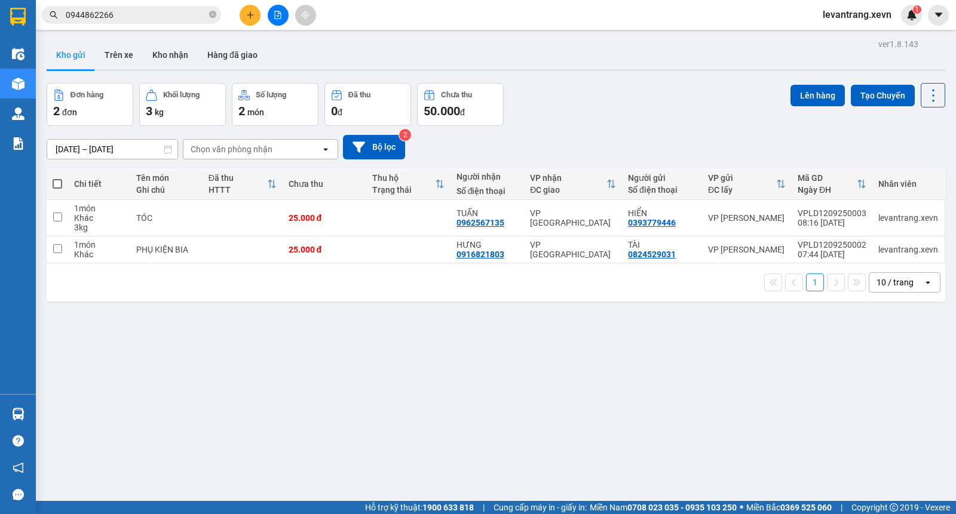
click at [283, 376] on div "ver 1.8.143 Kho gửi Trên xe Kho nhận Hàng đã giao Đơn hàng 2 đơn Khối lượng 3 k…" at bounding box center [496, 293] width 908 height 514
drag, startPoint x: 606, startPoint y: 130, endPoint x: 615, endPoint y: 133, distance: 9.3
click at [606, 131] on div "10/09/2025 – 12/09/2025 Press the down arrow key to interact with the calendar …" at bounding box center [496, 147] width 899 height 42
click at [201, 367] on div "ver 1.8.143 Kho gửi Trên xe Kho nhận Hàng đã giao Đơn hàng 2 đơn Khối lượng 3 k…" at bounding box center [496, 293] width 908 height 514
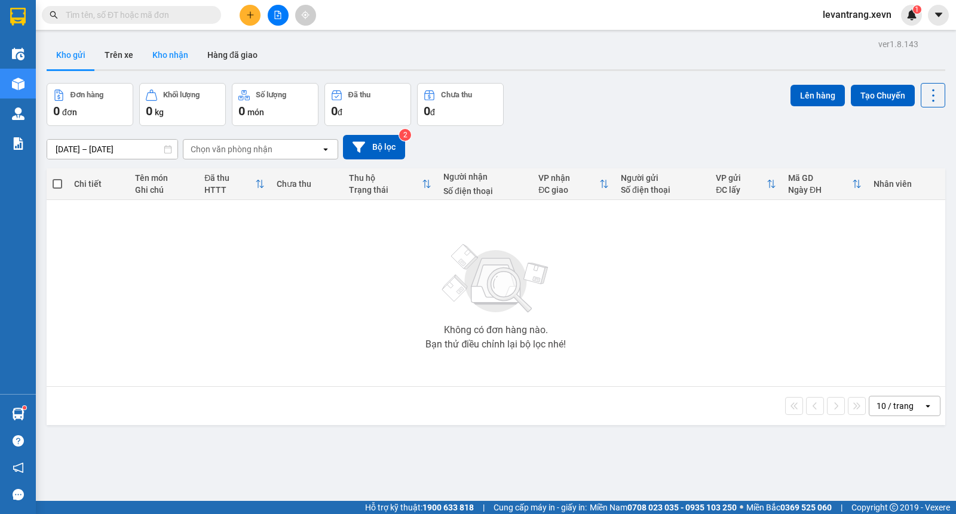
click at [181, 57] on button "Kho nhận" at bounding box center [170, 55] width 55 height 29
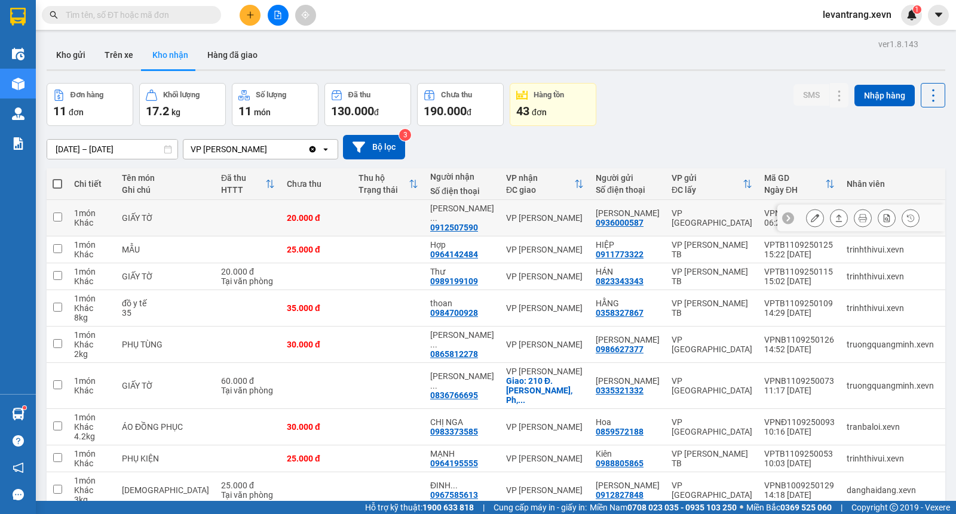
click at [671, 217] on div "VP [GEOGRAPHIC_DATA]" at bounding box center [711, 217] width 81 height 19
checkbox input "true"
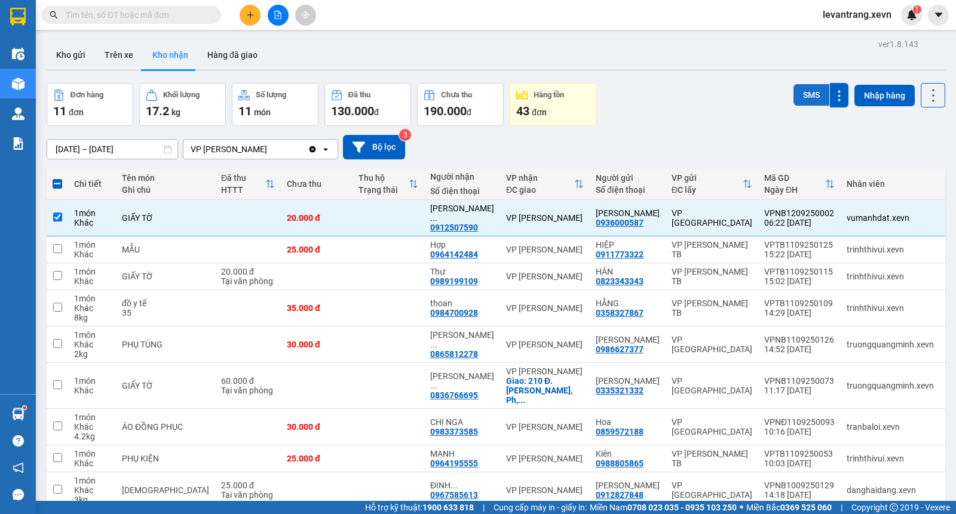
click at [803, 93] on button "SMS" at bounding box center [811, 95] width 36 height 22
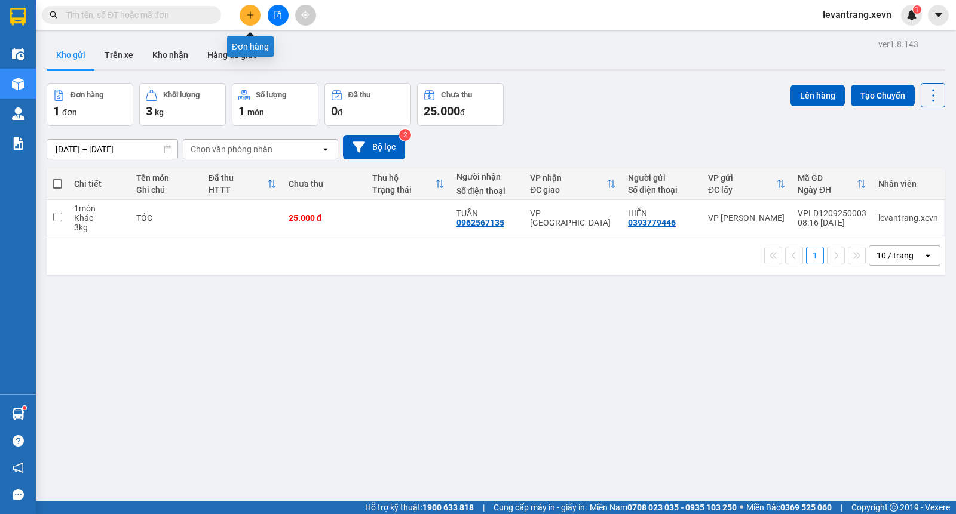
click at [252, 13] on icon "plus" at bounding box center [250, 15] width 8 height 8
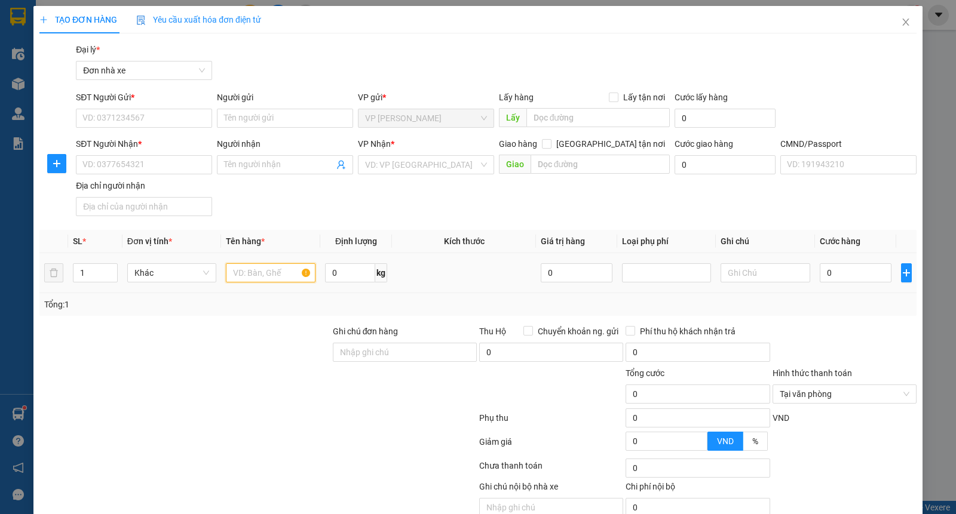
click at [271, 271] on input "text" at bounding box center [271, 272] width 90 height 19
type input "GIẤY TỜ"
click at [844, 274] on input "0" at bounding box center [856, 272] width 72 height 19
type input "2"
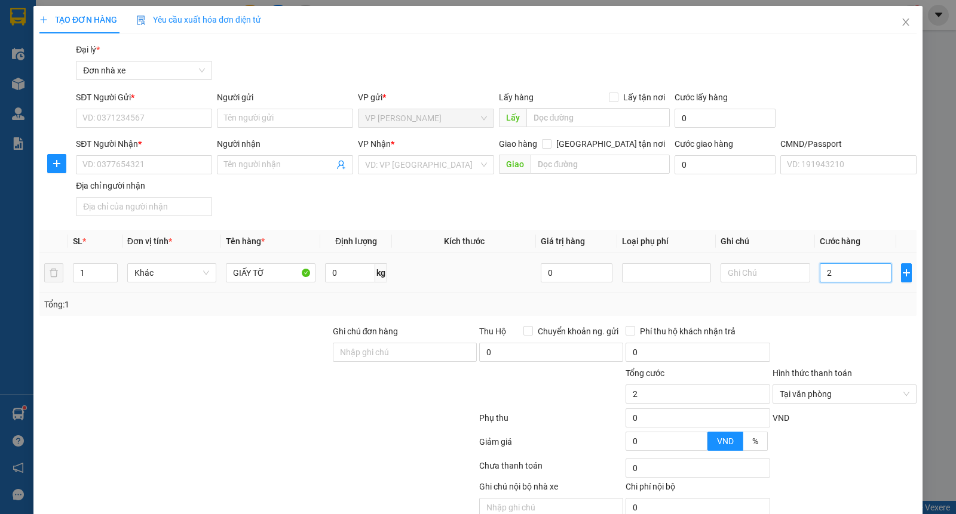
type input "20"
type input "20.000"
click at [133, 121] on input "SĐT Người Gửi *" at bounding box center [144, 118] width 136 height 19
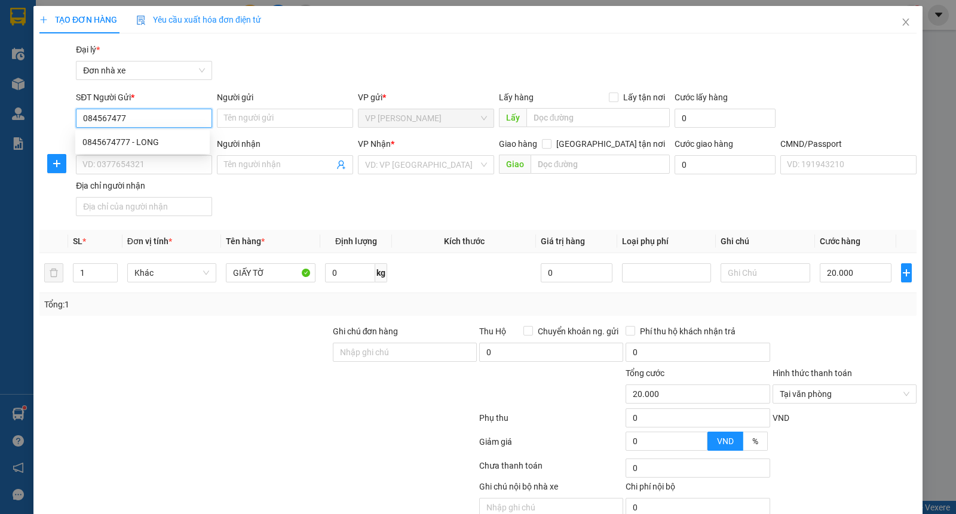
type input "0845674777"
click at [136, 134] on div "0845674777 - LONG" at bounding box center [142, 142] width 134 height 19
type input "LONG"
type input "0908080002"
type input "A ĐỈNH"
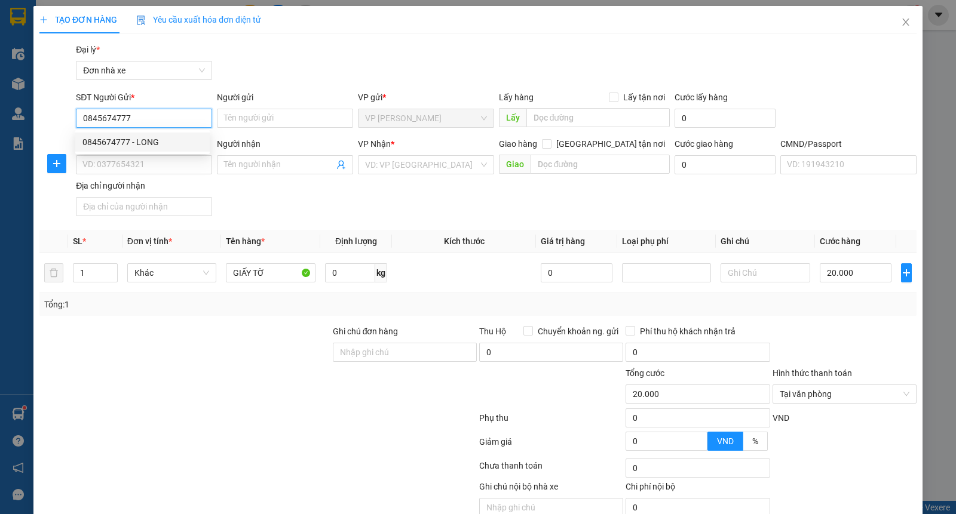
type input "0010810030967 NGUYỄN VĂN ĐỈNH"
type input "0845674777"
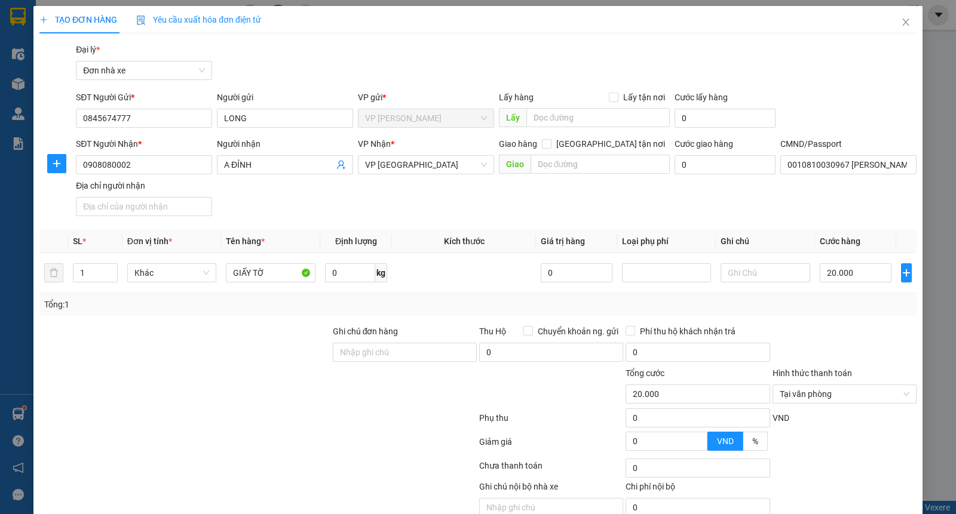
click at [844, 432] on div "VND" at bounding box center [844, 422] width 146 height 21
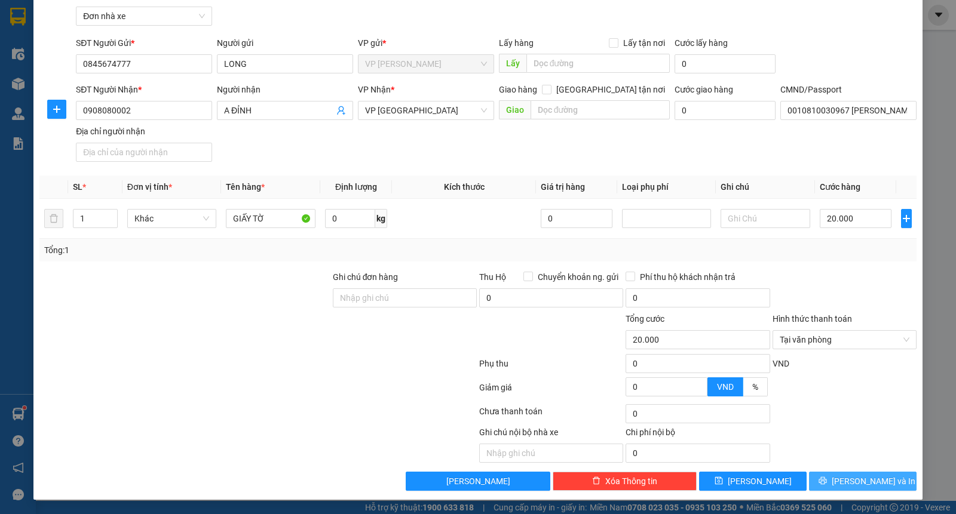
click at [851, 479] on span "Lưu và In" at bounding box center [874, 481] width 84 height 13
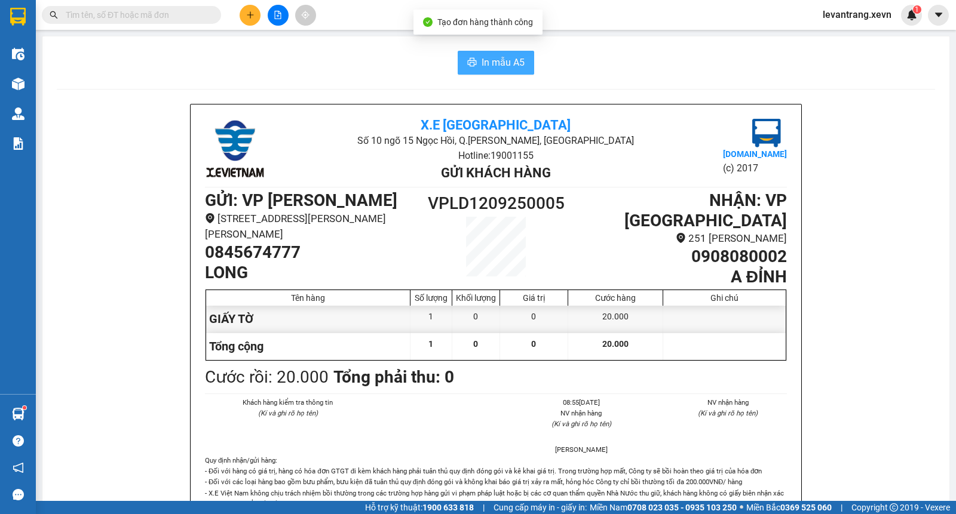
click at [493, 70] on button "In mẫu A5" at bounding box center [496, 63] width 76 height 24
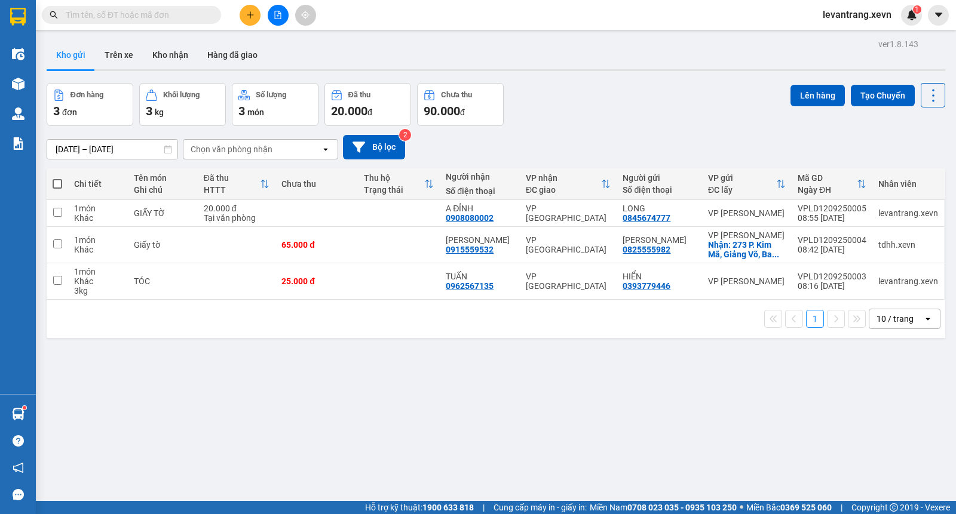
click at [608, 92] on div "Đơn hàng 3 đơn Khối lượng 3 kg Số lượng 3 món Đã thu 20.000 đ Chưa thu 90.000 đ…" at bounding box center [496, 104] width 899 height 43
